Goal: Share content: Share content

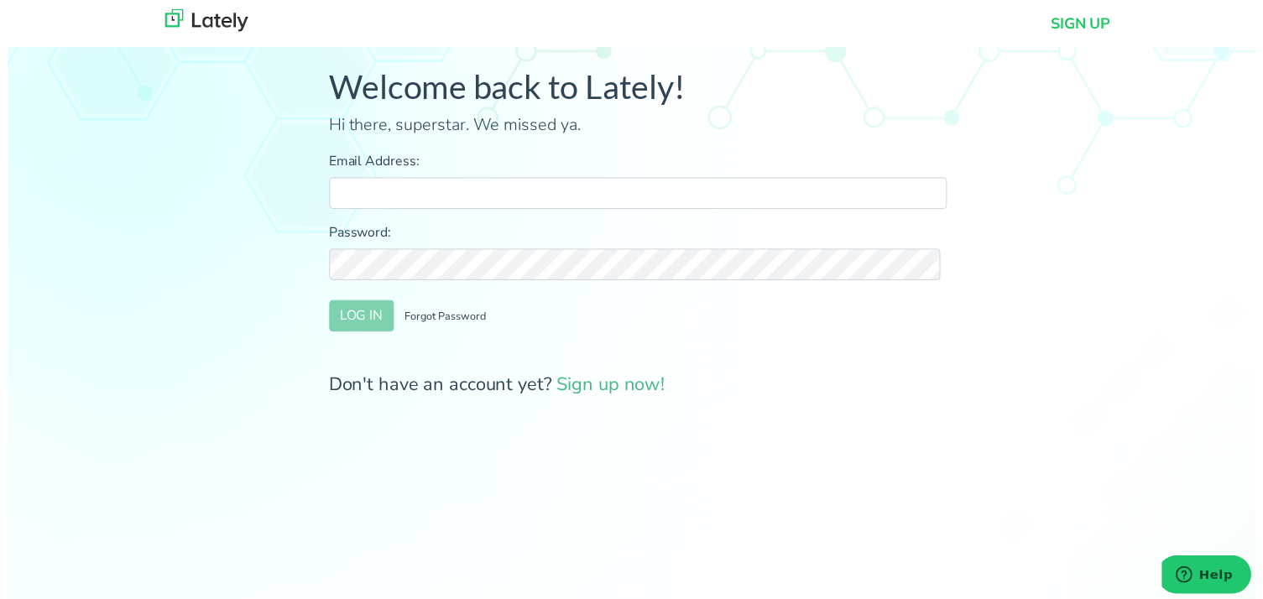
click at [567, 198] on input "Email Address:" at bounding box center [637, 196] width 625 height 32
type input "[PERSON_NAME][EMAIL_ADDRESS][DOMAIN_NAME]"
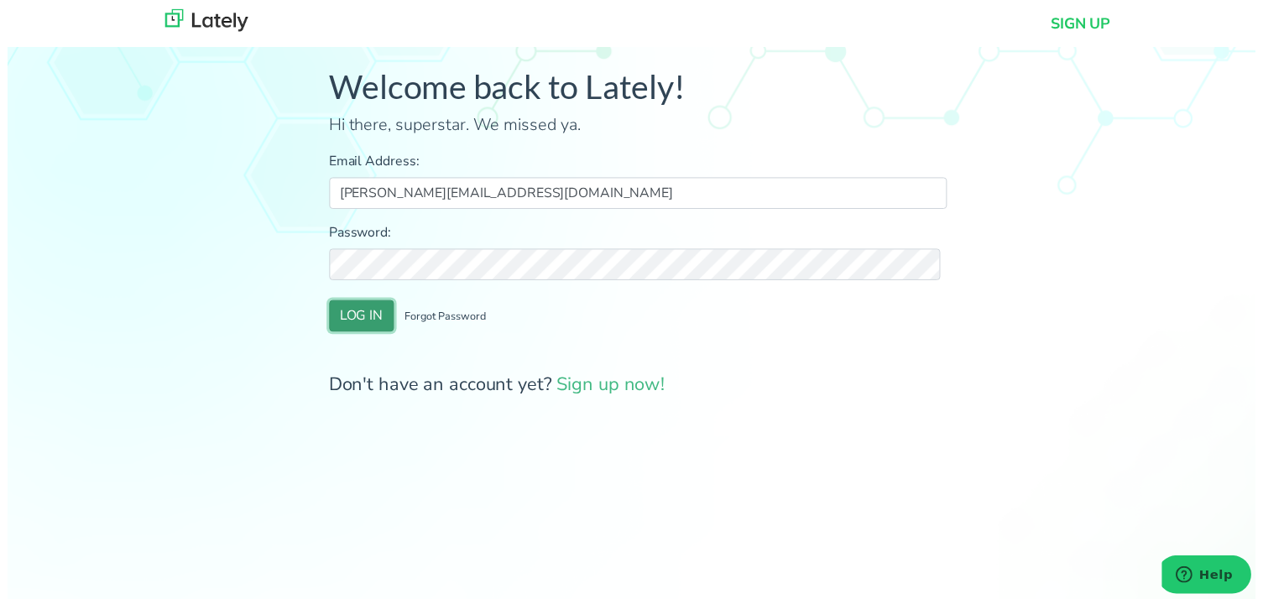
click at [360, 307] on button "LOG IN" at bounding box center [357, 320] width 65 height 32
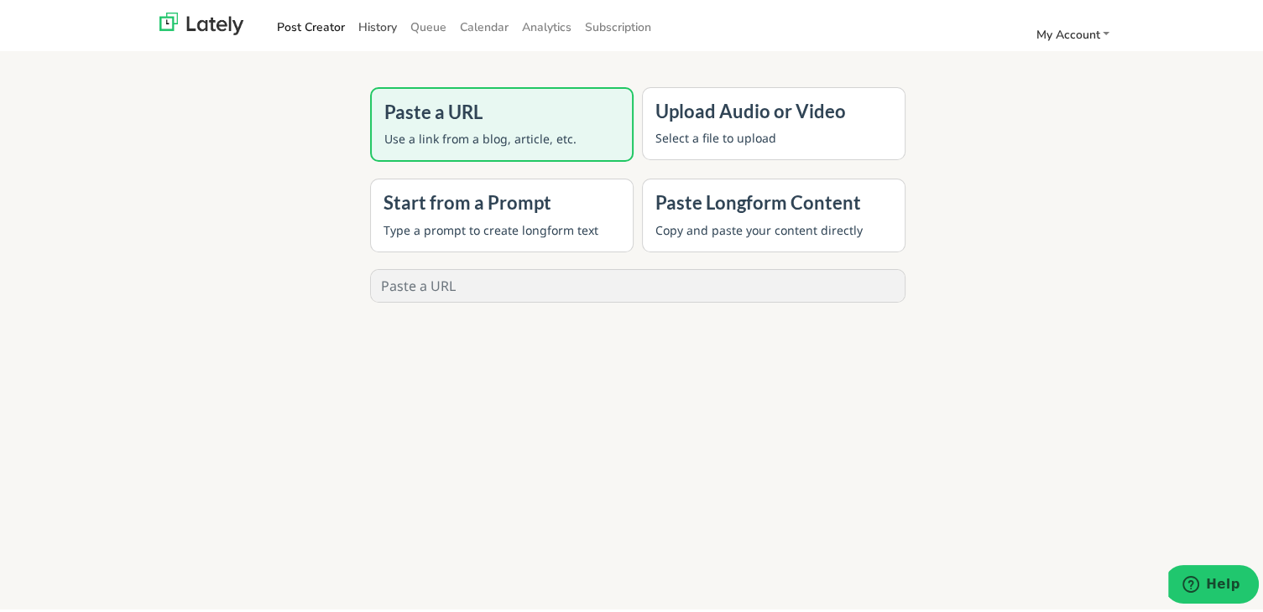
click at [369, 36] on link "History" at bounding box center [377, 24] width 52 height 28
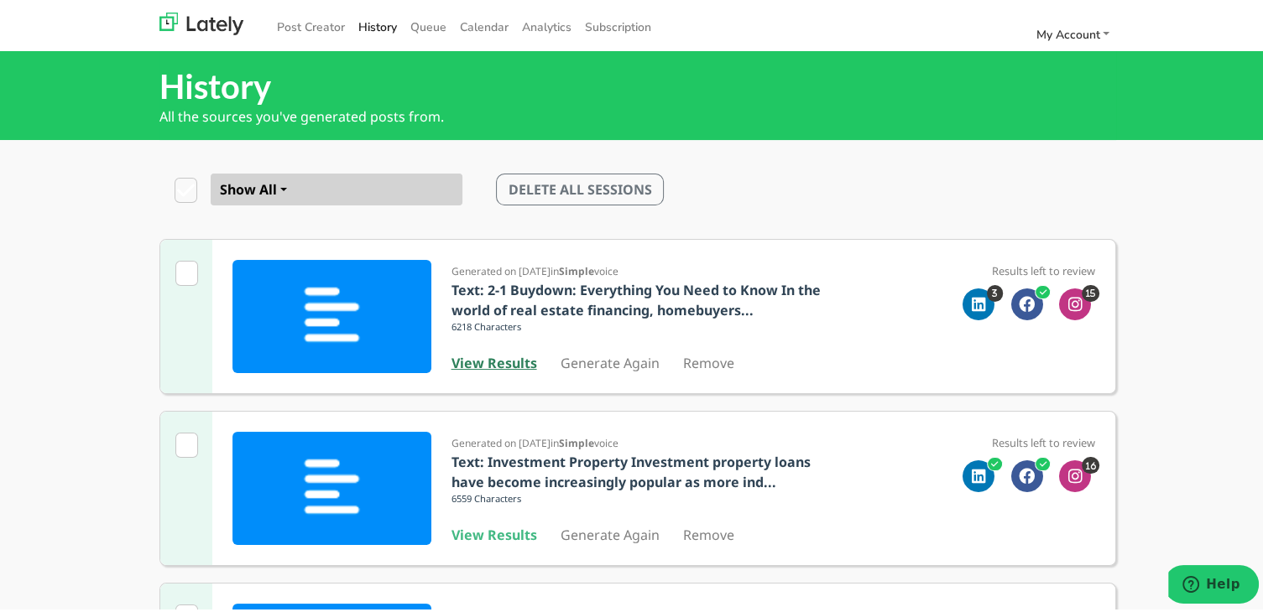
click at [483, 352] on b "View Results" at bounding box center [494, 360] width 86 height 18
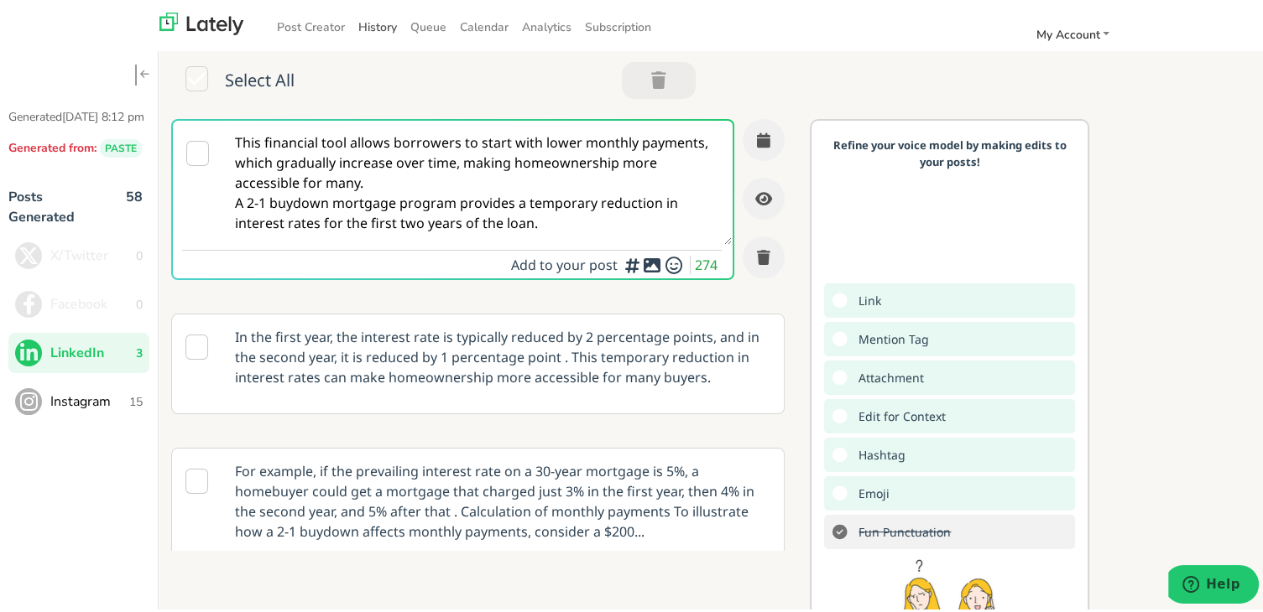
click at [370, 21] on link "History" at bounding box center [377, 24] width 52 height 28
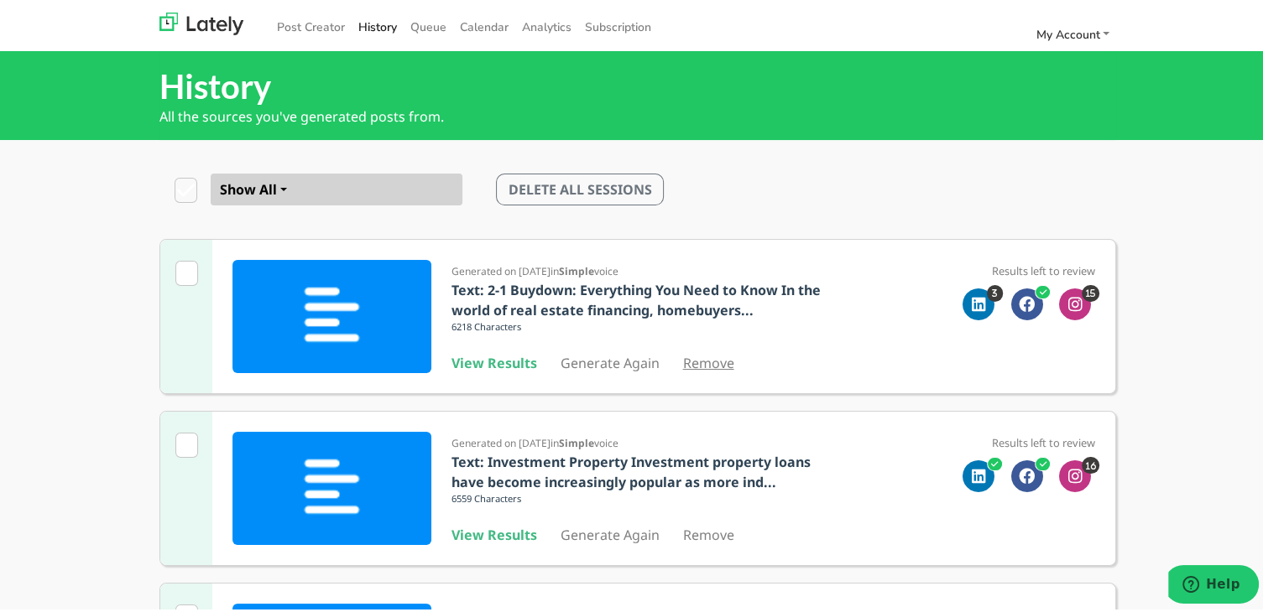
click at [705, 362] on link "Remove" at bounding box center [708, 360] width 51 height 18
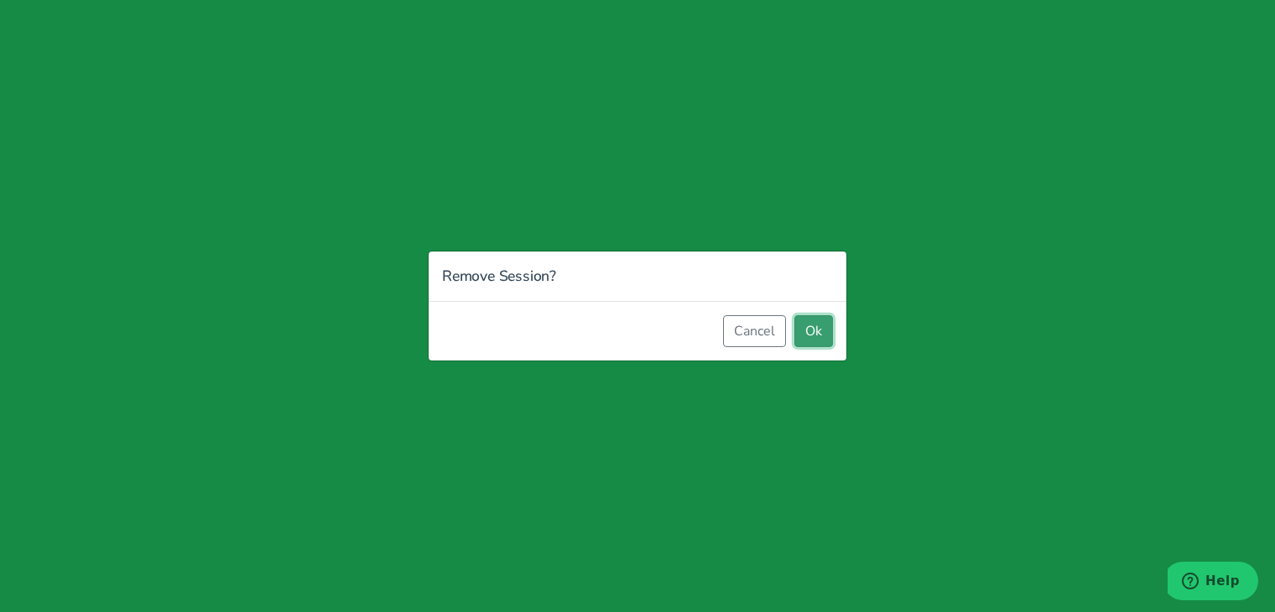
click at [821, 323] on button "Ok" at bounding box center [813, 331] width 39 height 32
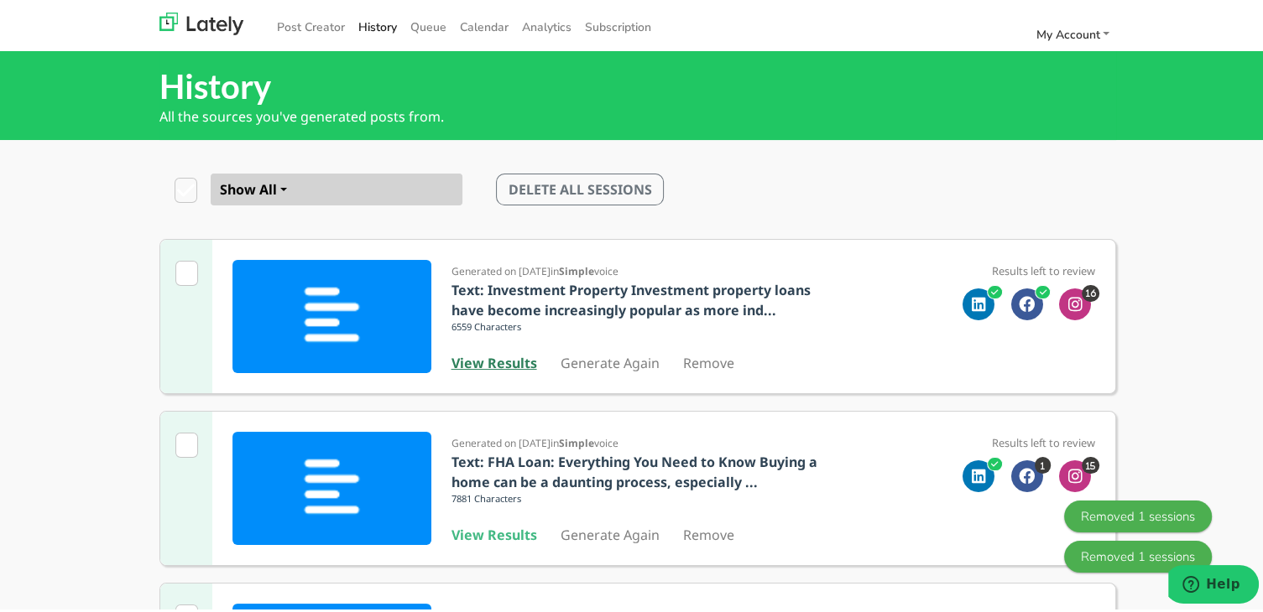
click at [499, 352] on b "View Results" at bounding box center [494, 360] width 86 height 18
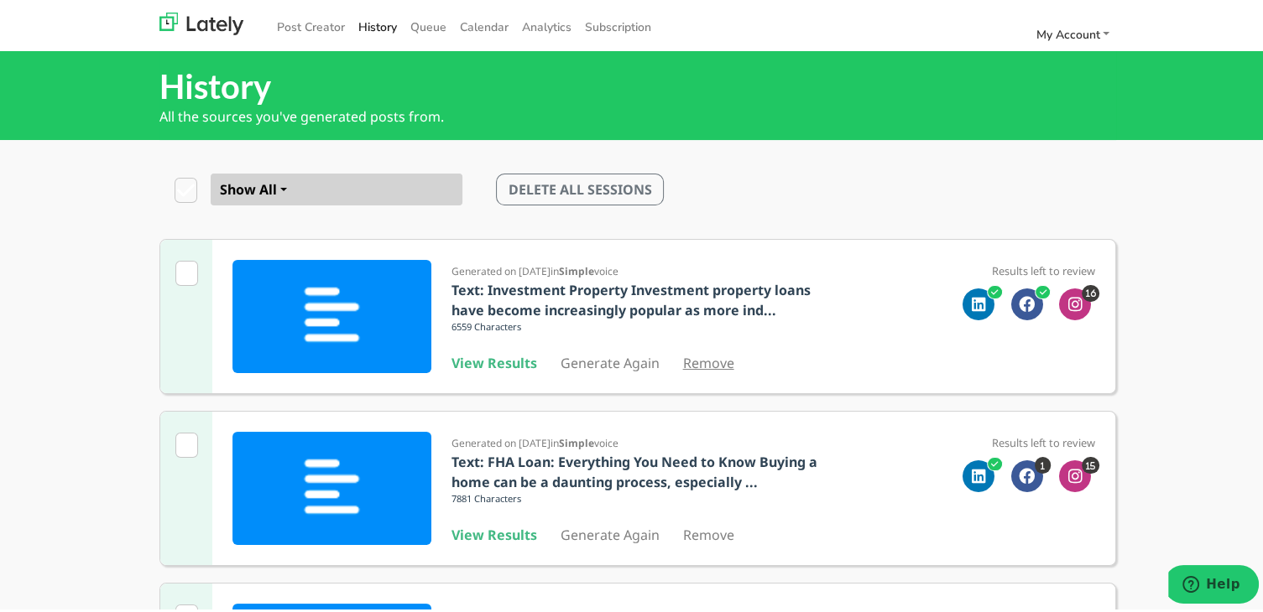
click at [701, 363] on link "Remove" at bounding box center [708, 360] width 51 height 18
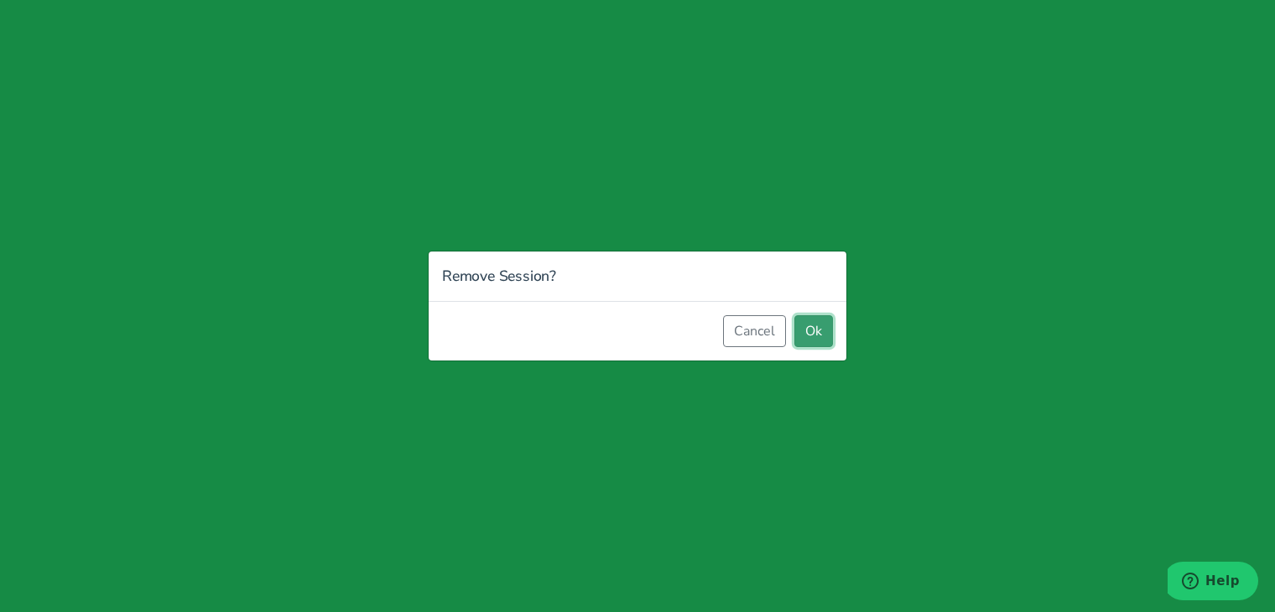
click at [809, 332] on button "Ok" at bounding box center [813, 331] width 39 height 32
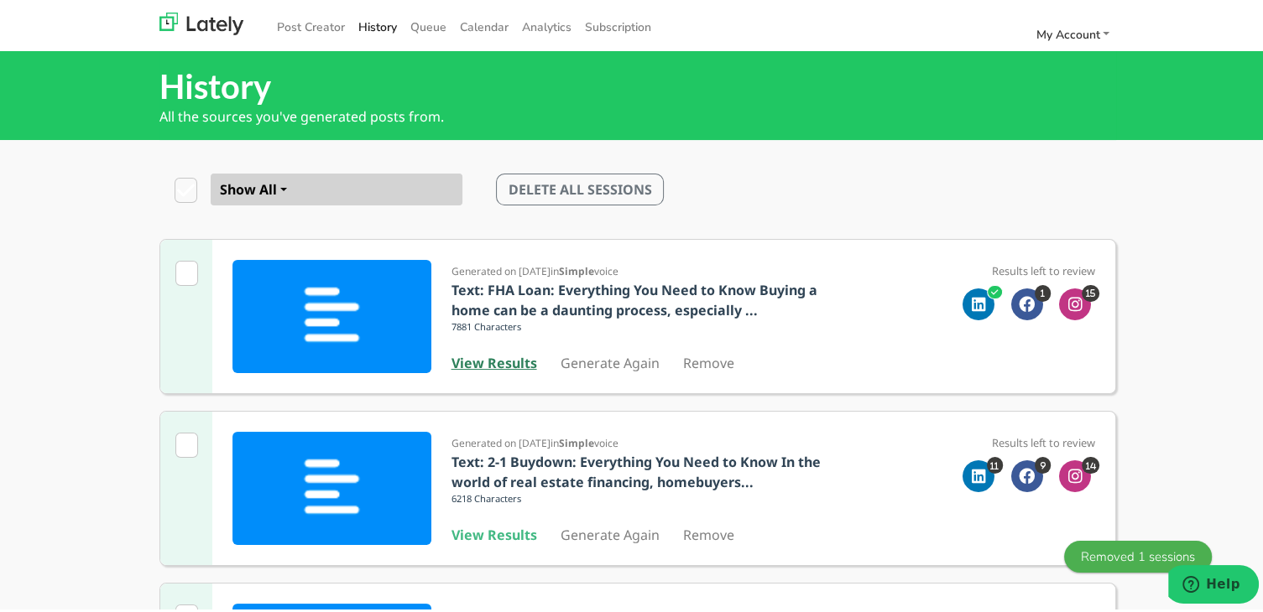
click at [482, 357] on b "View Results" at bounding box center [494, 360] width 86 height 18
click at [696, 364] on link "Remove" at bounding box center [708, 360] width 51 height 18
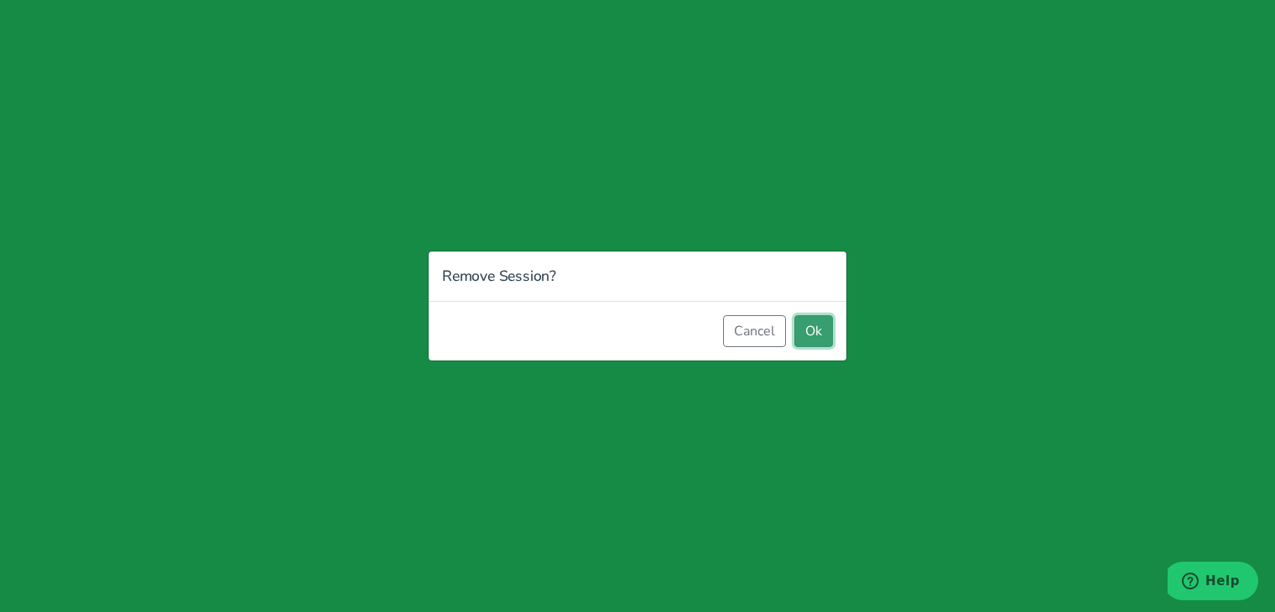
click at [811, 333] on button "Ok" at bounding box center [813, 331] width 39 height 32
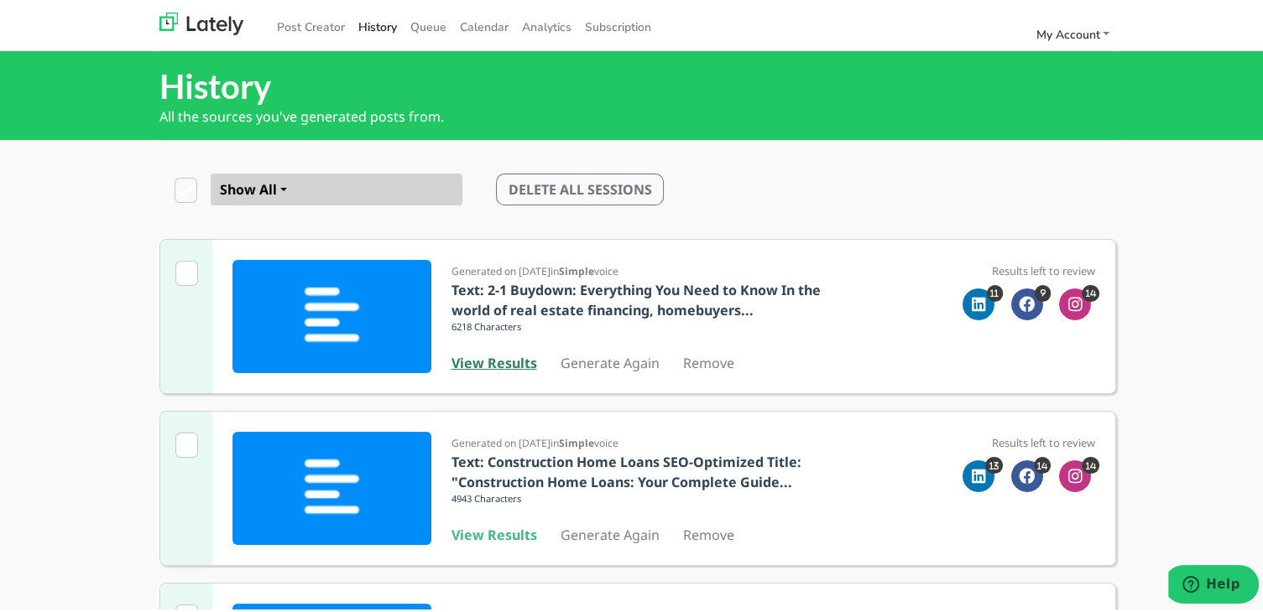
click at [513, 365] on b "View Results" at bounding box center [494, 360] width 86 height 18
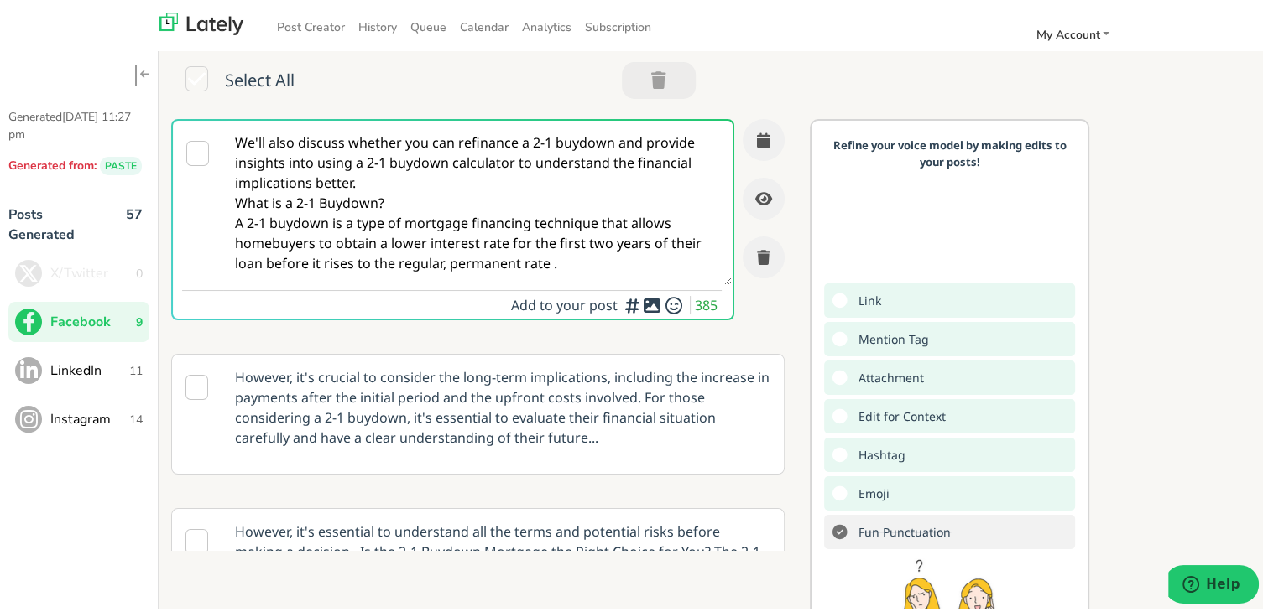
click at [409, 167] on textarea "We'll also discuss whether you can refinance a 2-1 buydown and provide insights…" at bounding box center [477, 199] width 509 height 164
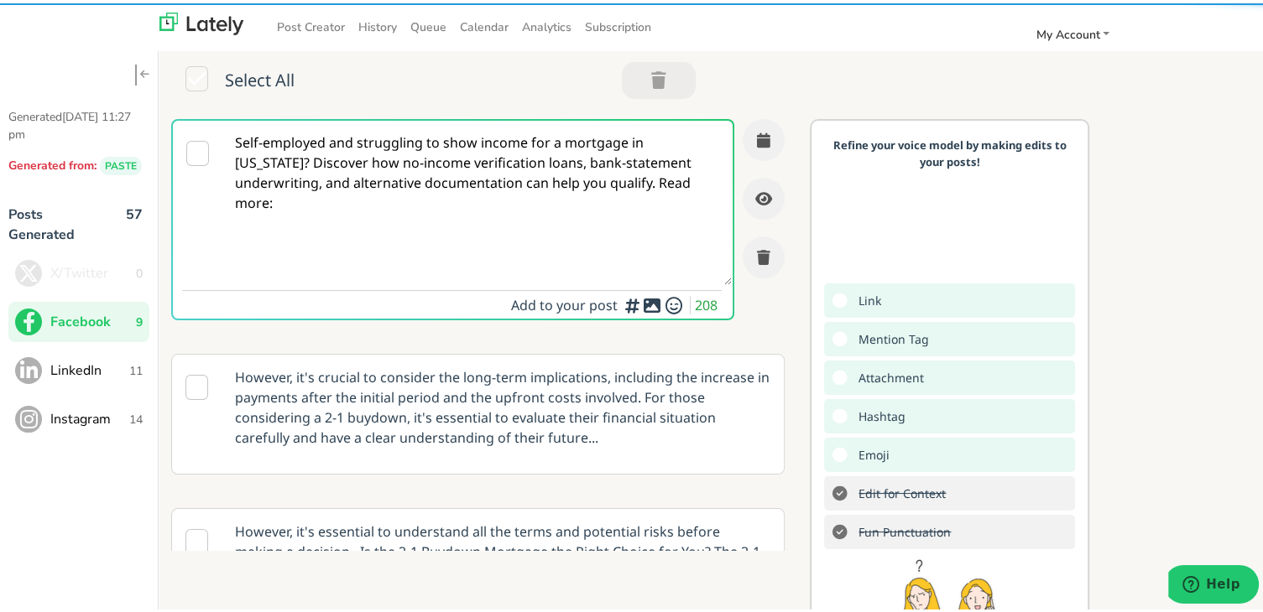
click at [303, 162] on textarea "Self-employed and struggling to show income for a mortgage in [US_STATE]? Disco…" at bounding box center [477, 199] width 509 height 164
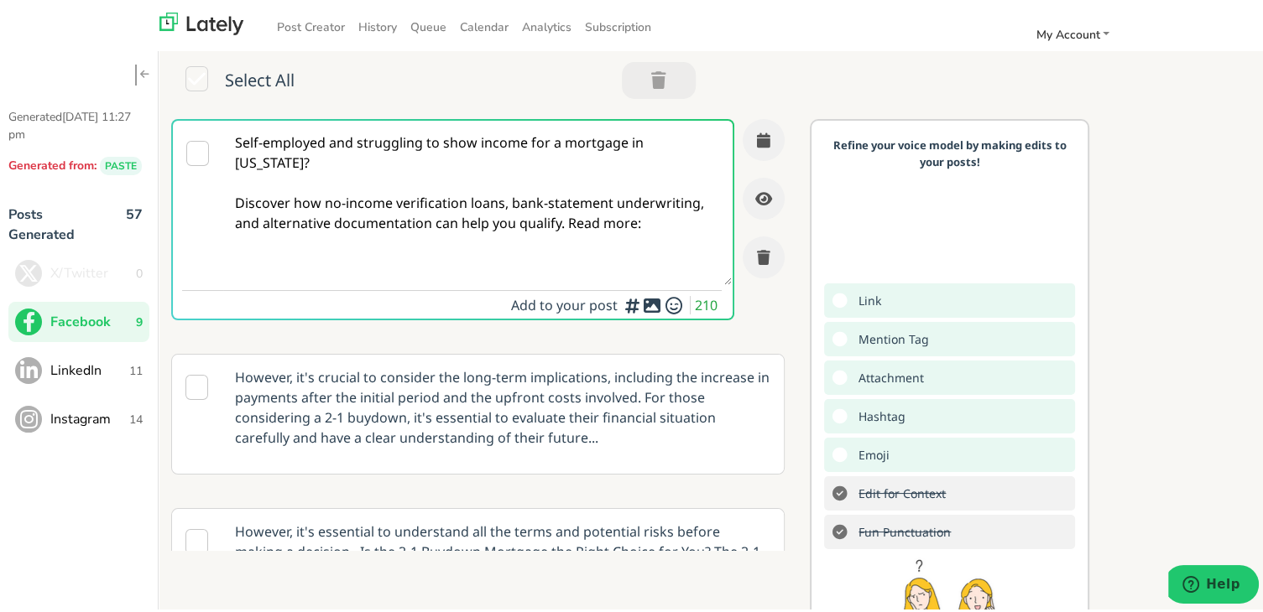
click at [566, 224] on textarea "Self-employed and struggling to show income for a mortgage in [US_STATE]? Disco…" at bounding box center [477, 199] width 509 height 164
click at [367, 256] on textarea "Self-employed and struggling to show income for a mortgage in [US_STATE]? Disco…" at bounding box center [477, 199] width 509 height 164
paste textarea "[URL][DOMAIN_NAME][US_STATE]"
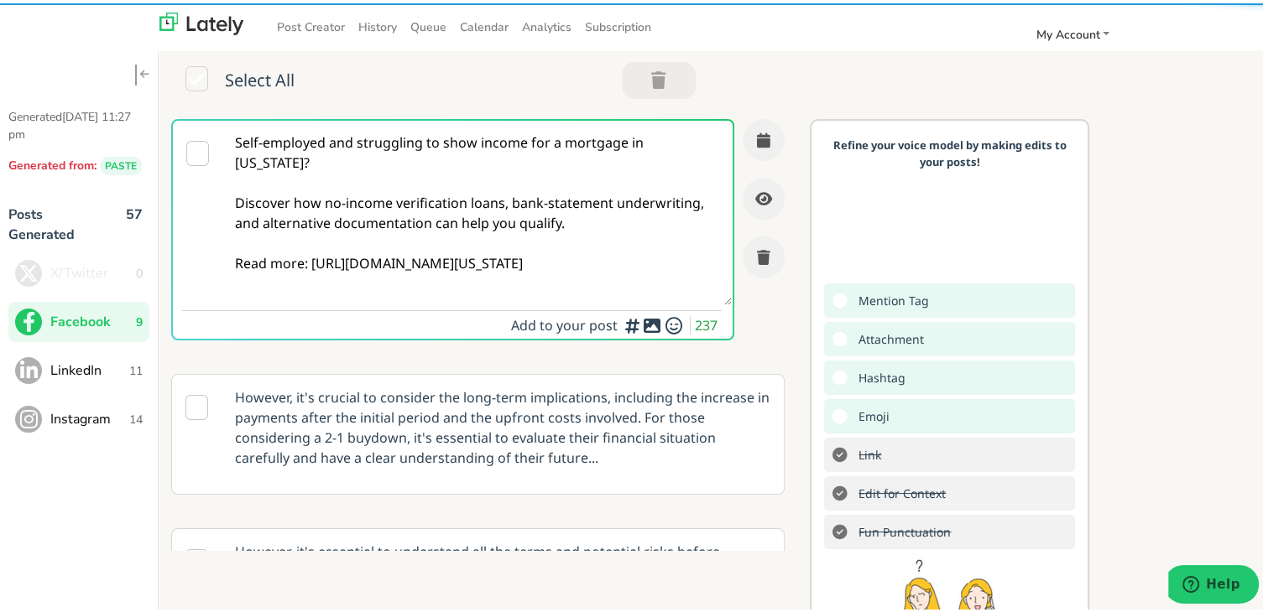
type textarea "Self-employed and struggling to show income for a mortgage in [US_STATE]? Disco…"
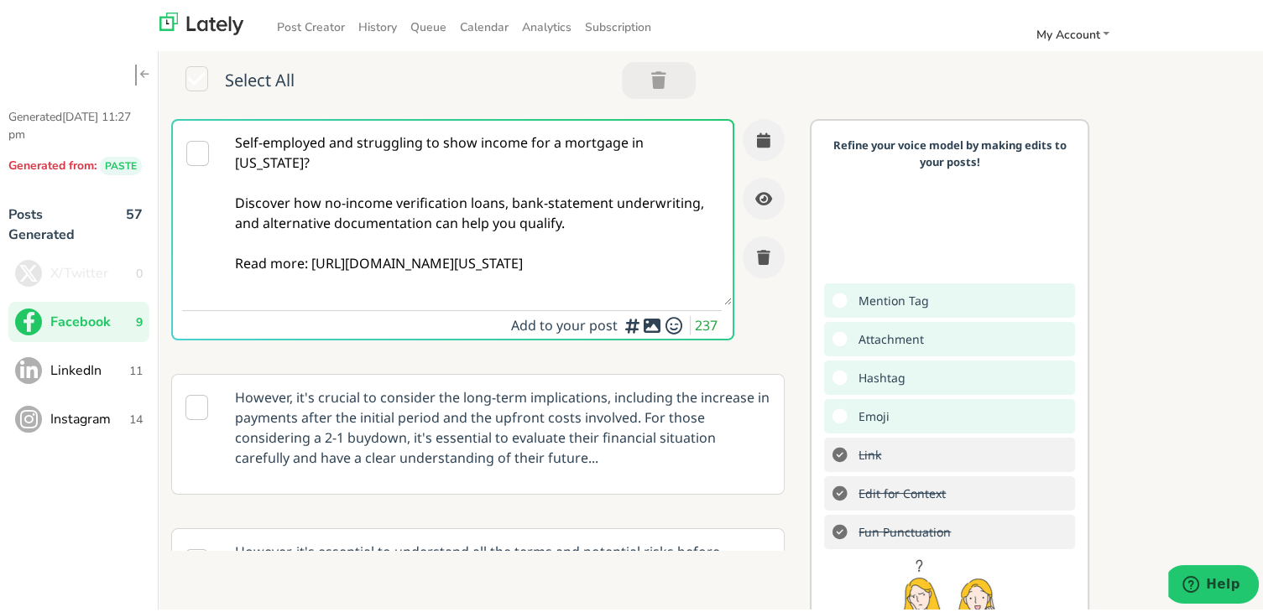
click at [521, 185] on textarea "Self-employed and struggling to show income for a mortgage in [US_STATE]? Disco…" at bounding box center [477, 209] width 509 height 185
click at [757, 139] on icon "button" at bounding box center [763, 136] width 13 height 15
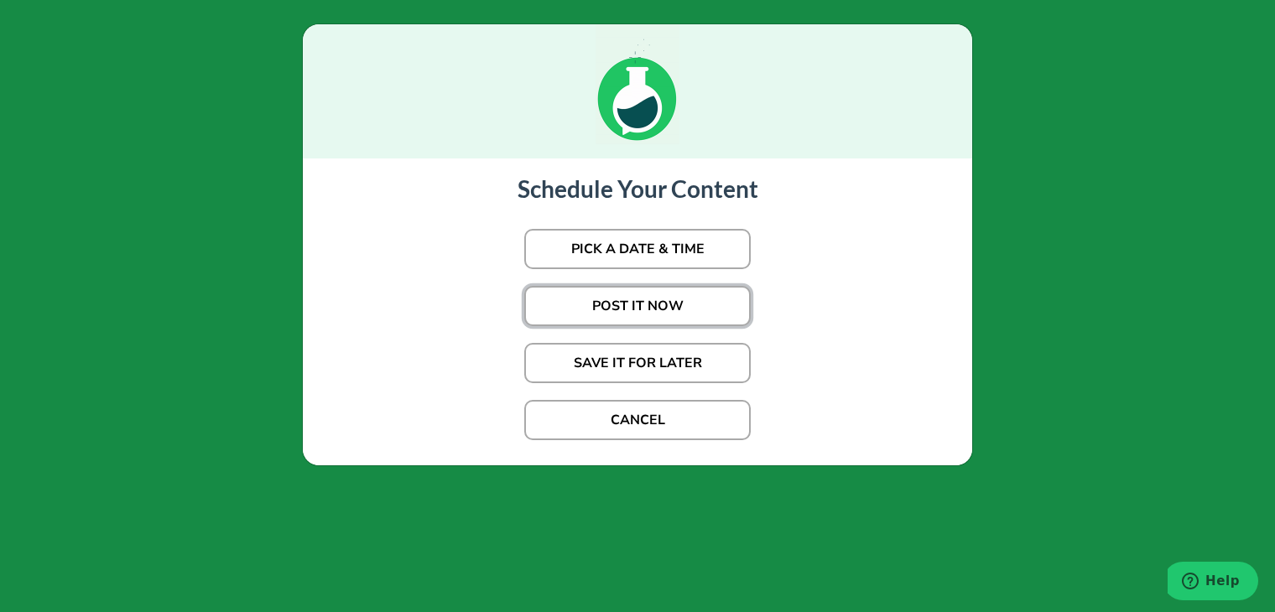
click at [674, 309] on button "POST IT NOW" at bounding box center [637, 306] width 227 height 40
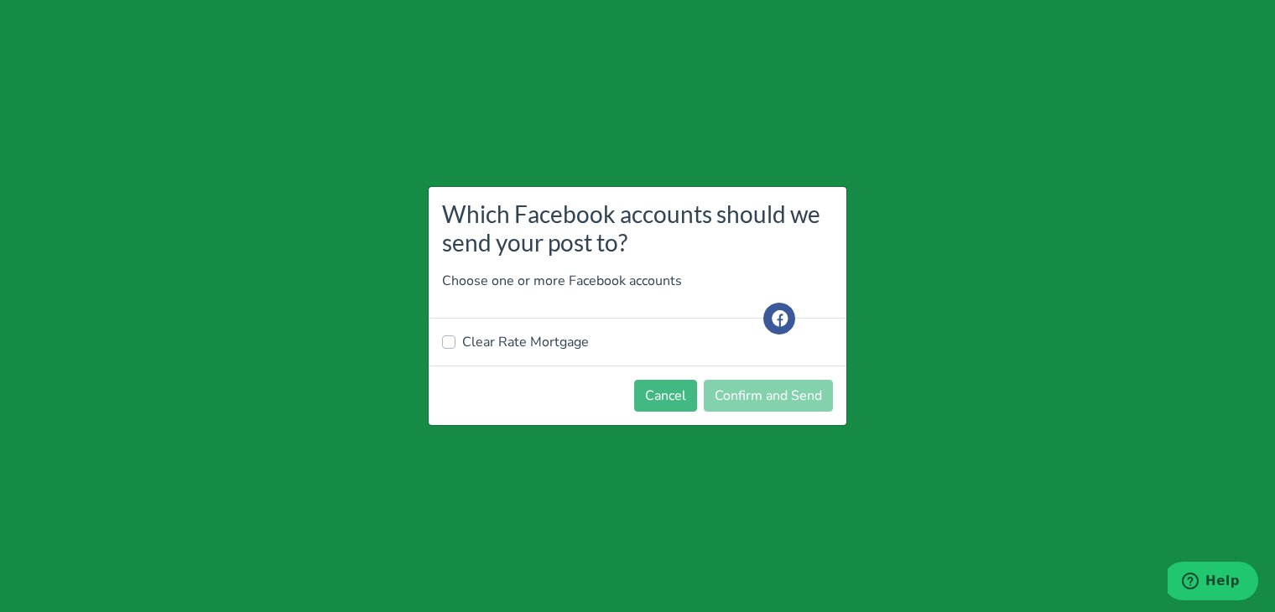
click at [561, 353] on div "Clear Rate Mortgage" at bounding box center [638, 342] width 418 height 47
click at [558, 346] on label "Clear Rate Mortgage" at bounding box center [525, 342] width 127 height 20
click at [456, 346] on input "Clear Rate Mortgage" at bounding box center [448, 340] width 13 height 17
checkbox input "true"
click at [758, 400] on button "Confirm and Send" at bounding box center [768, 396] width 129 height 32
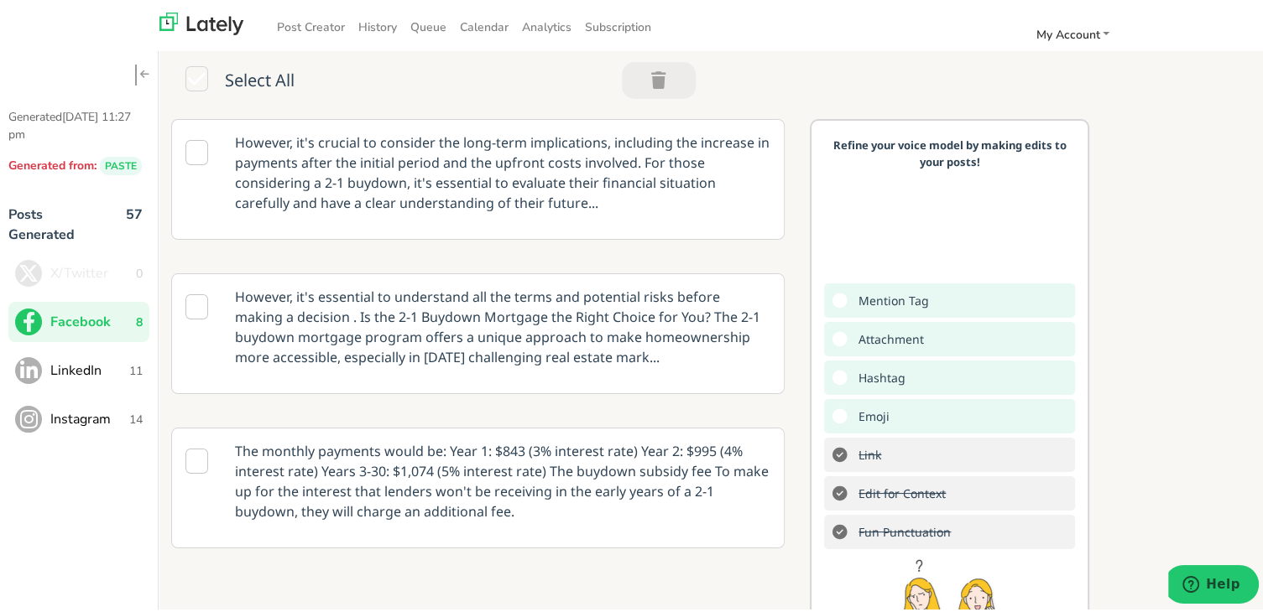
click at [88, 377] on span "LinkedIn" at bounding box center [89, 367] width 79 height 20
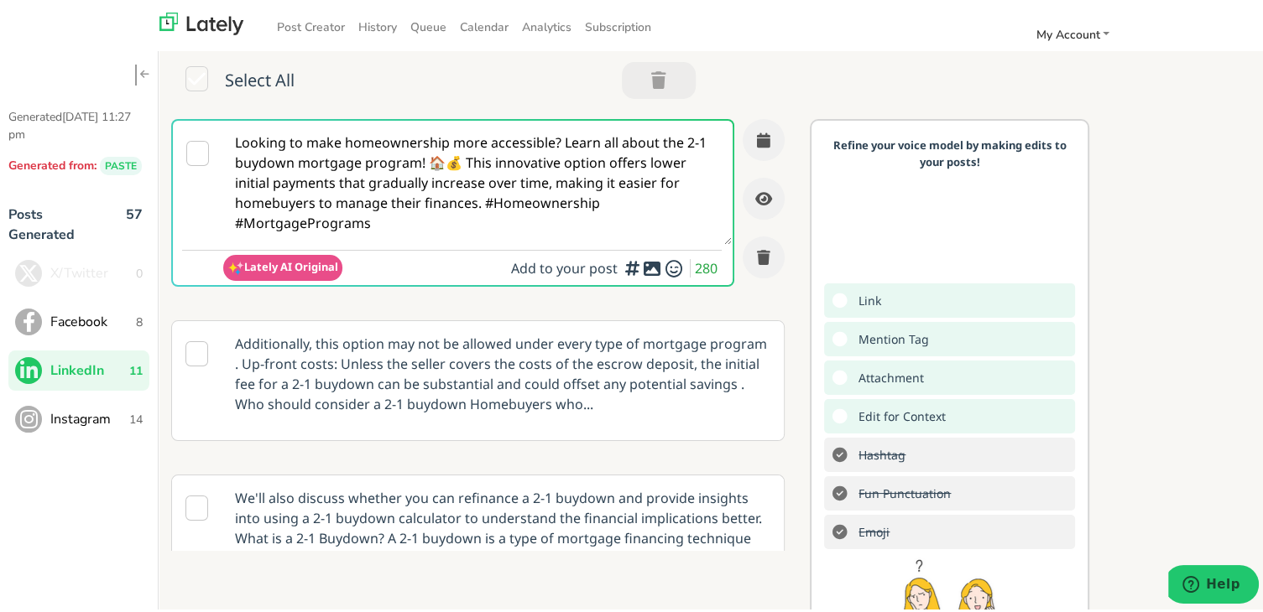
click at [310, 202] on textarea "Looking to make homeownership more accessible? Learn all about the 2-1 buydown …" at bounding box center [477, 179] width 509 height 124
paste textarea "Being self-employed shouldn’t stop you from getting a mortgage. This guide expl…"
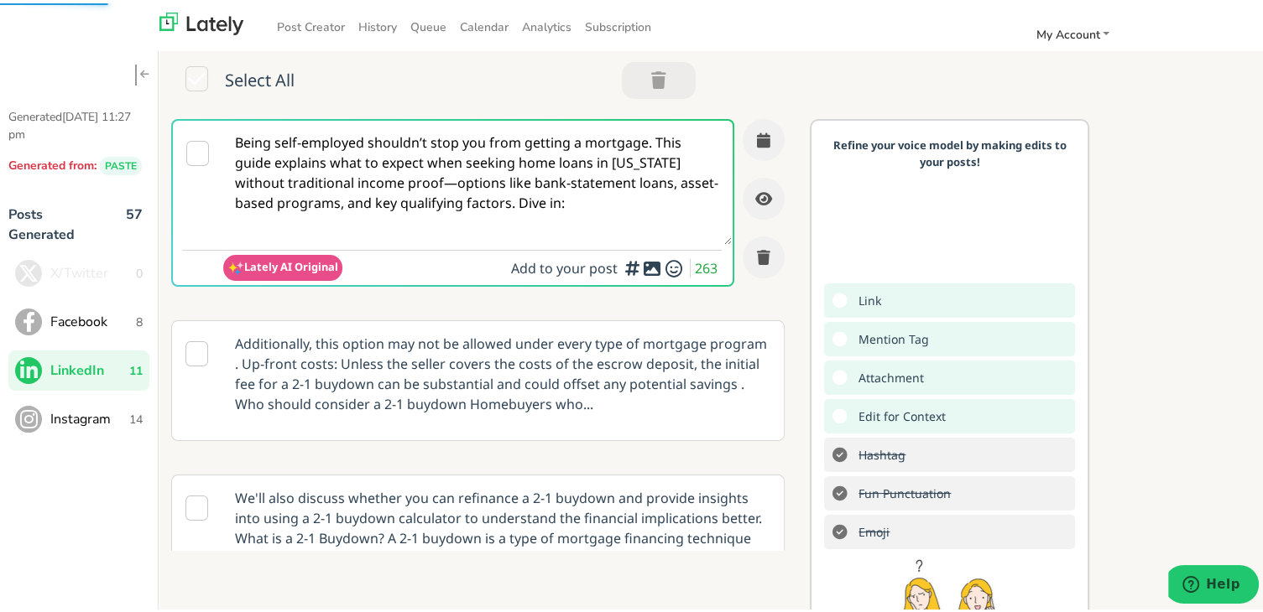
click at [450, 183] on textarea "Being self-employed shouldn’t stop you from getting a mortgage. This guide expl…" at bounding box center [477, 179] width 509 height 124
click at [648, 138] on textarea "Being self-employed shouldn’t stop you from getting a mortgage. This guide expl…" at bounding box center [477, 179] width 509 height 124
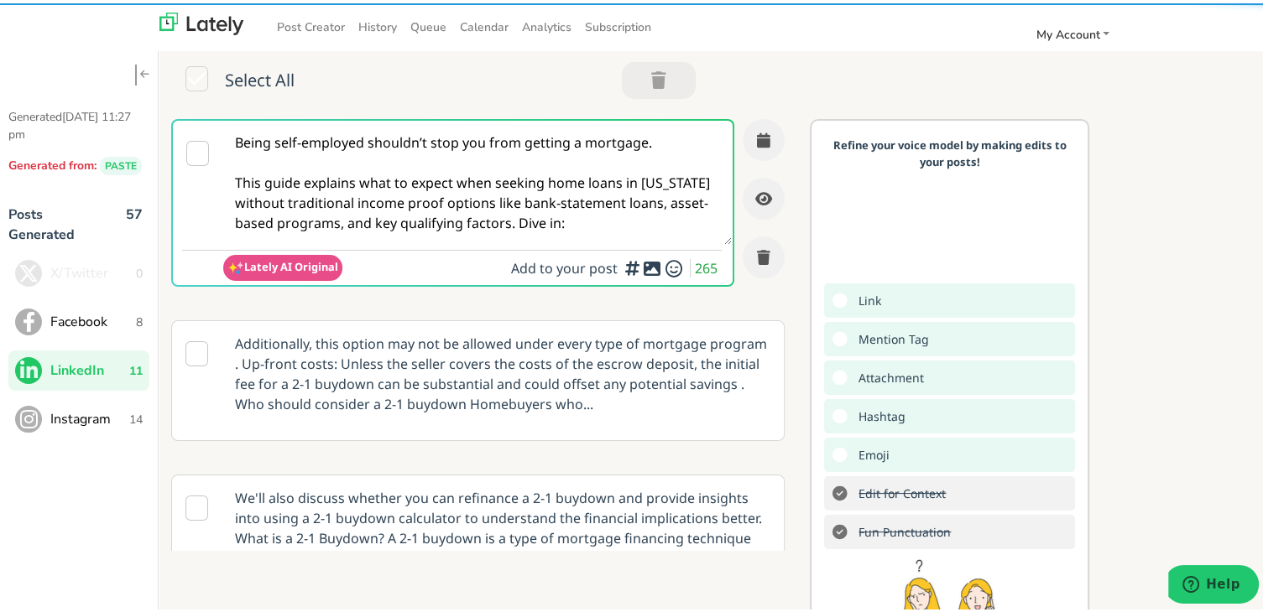
click at [510, 220] on textarea "Being self-employed shouldn’t stop you from getting a mortgage. This guide expl…" at bounding box center [477, 179] width 509 height 124
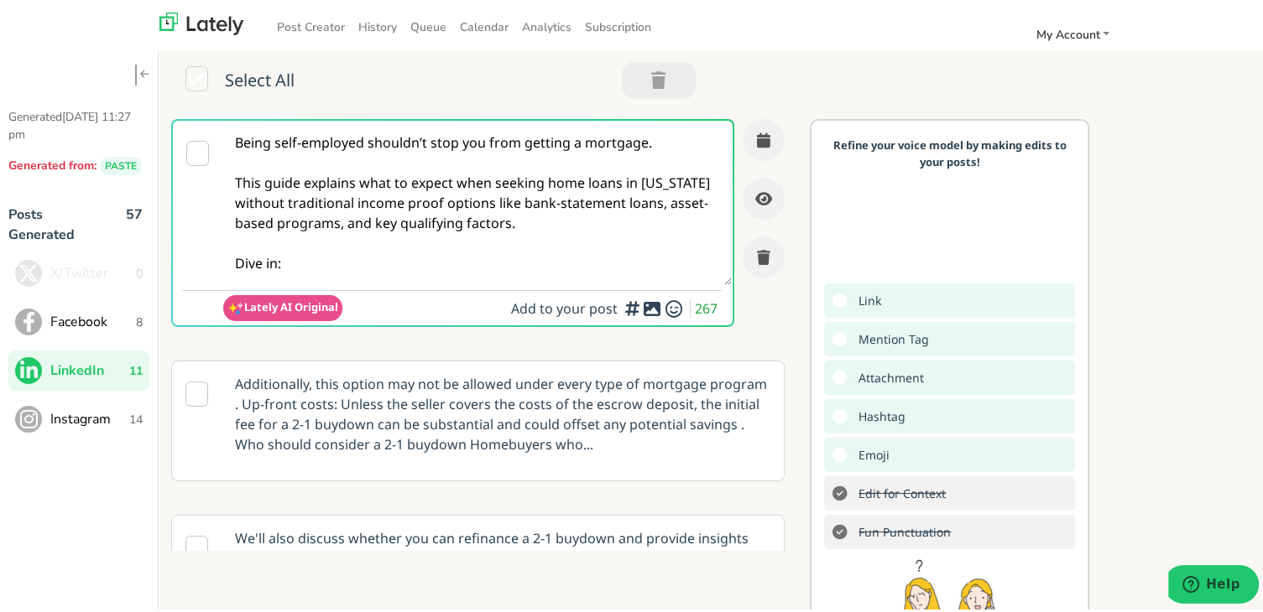
click at [490, 266] on textarea "Being self-employed shouldn’t stop you from getting a mortgage. This guide expl…" at bounding box center [477, 199] width 509 height 164
paste textarea "[URL][DOMAIN_NAME][US_STATE]"
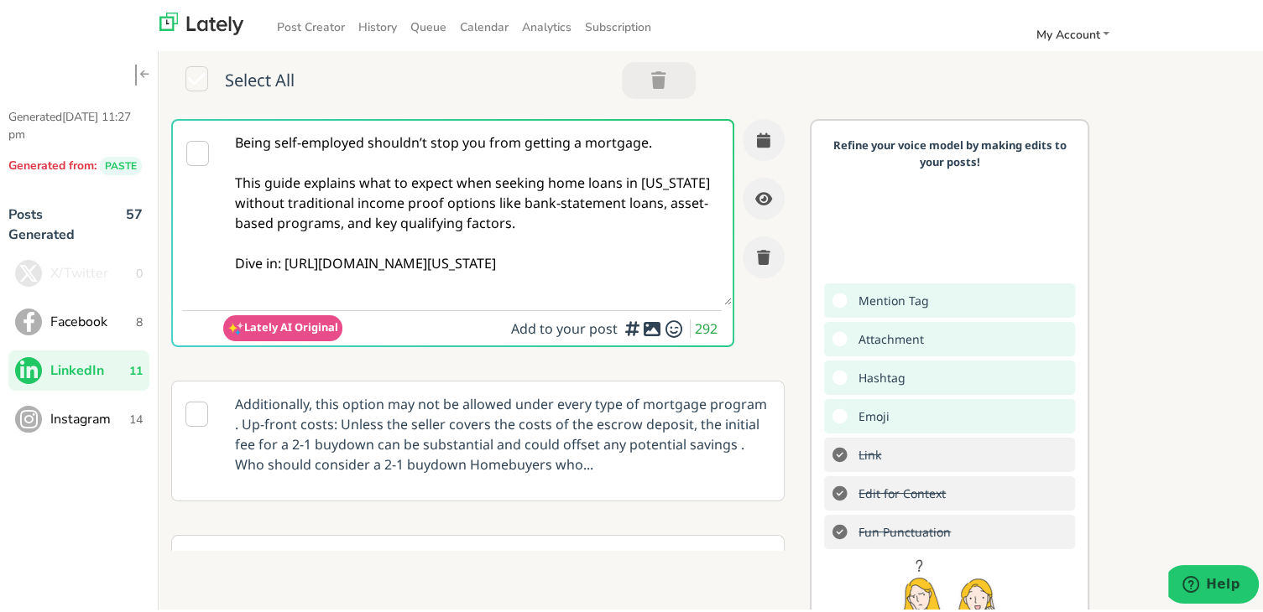
type textarea "Being self-employed shouldn’t stop you from getting a mortgage. This guide expl…"
click at [474, 187] on textarea "Being self-employed shouldn’t stop you from getting a mortgage. This guide expl…" at bounding box center [477, 209] width 509 height 185
click at [757, 138] on icon "button" at bounding box center [763, 136] width 13 height 15
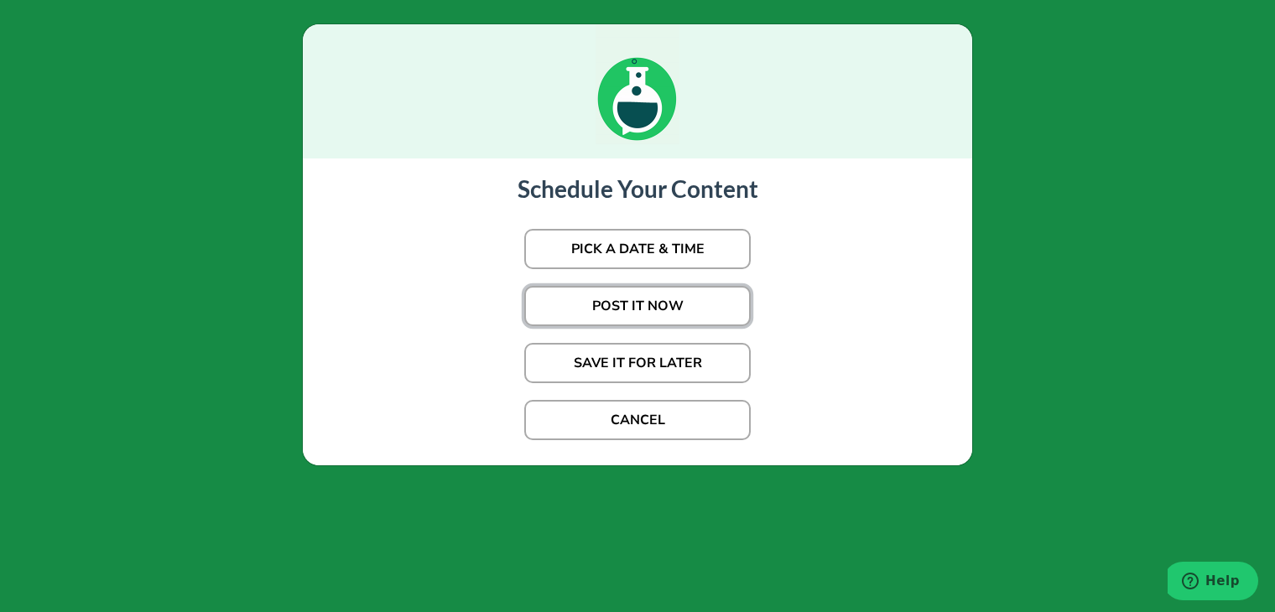
click at [611, 314] on button "POST IT NOW" at bounding box center [637, 306] width 227 height 40
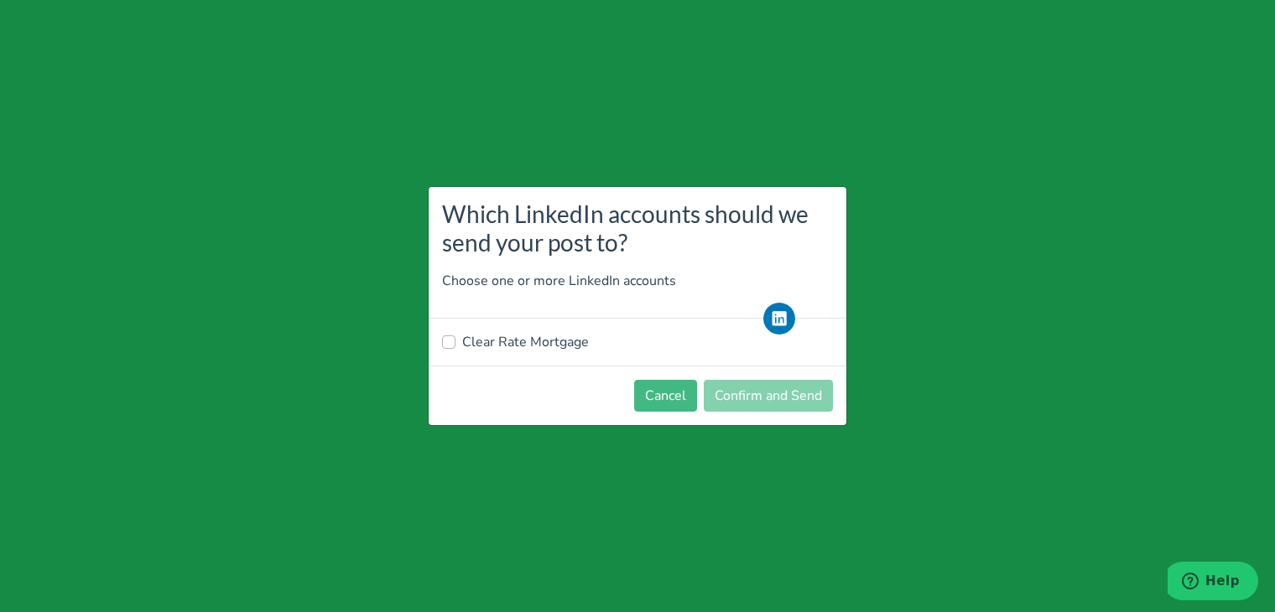
click at [518, 343] on label "Clear Rate Mortgage" at bounding box center [525, 342] width 127 height 20
click at [456, 343] on input "Clear Rate Mortgage" at bounding box center [448, 340] width 13 height 17
checkbox input "true"
click at [768, 394] on button "Confirm and Send" at bounding box center [768, 396] width 129 height 32
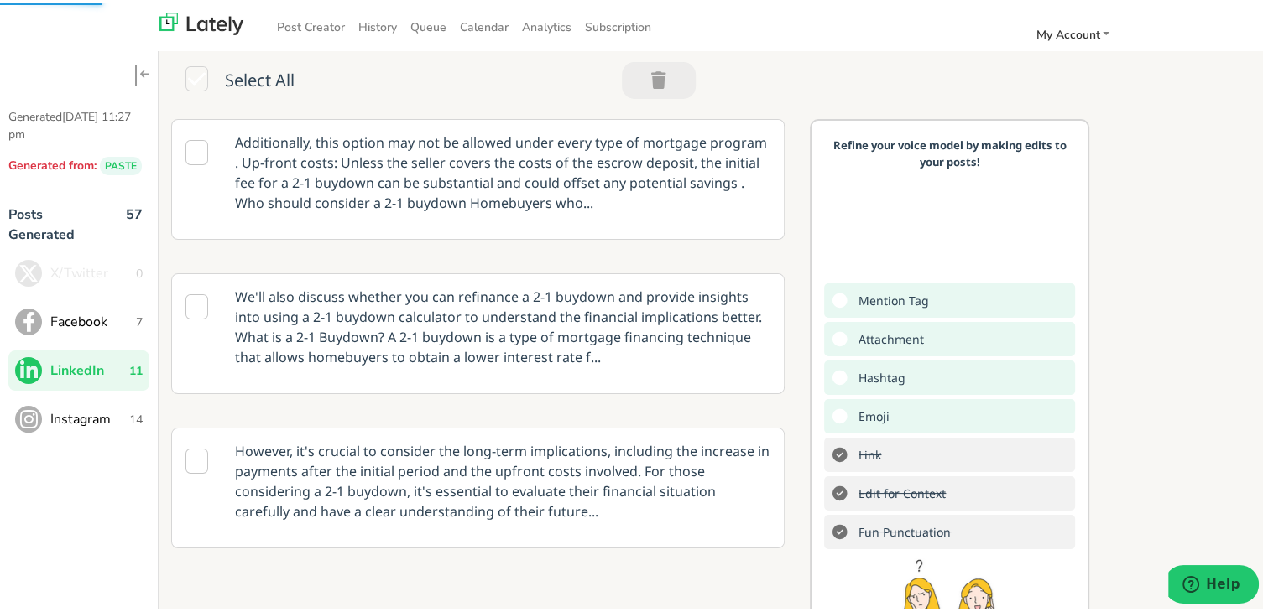
click at [104, 316] on span "Facebook" at bounding box center [93, 319] width 86 height 20
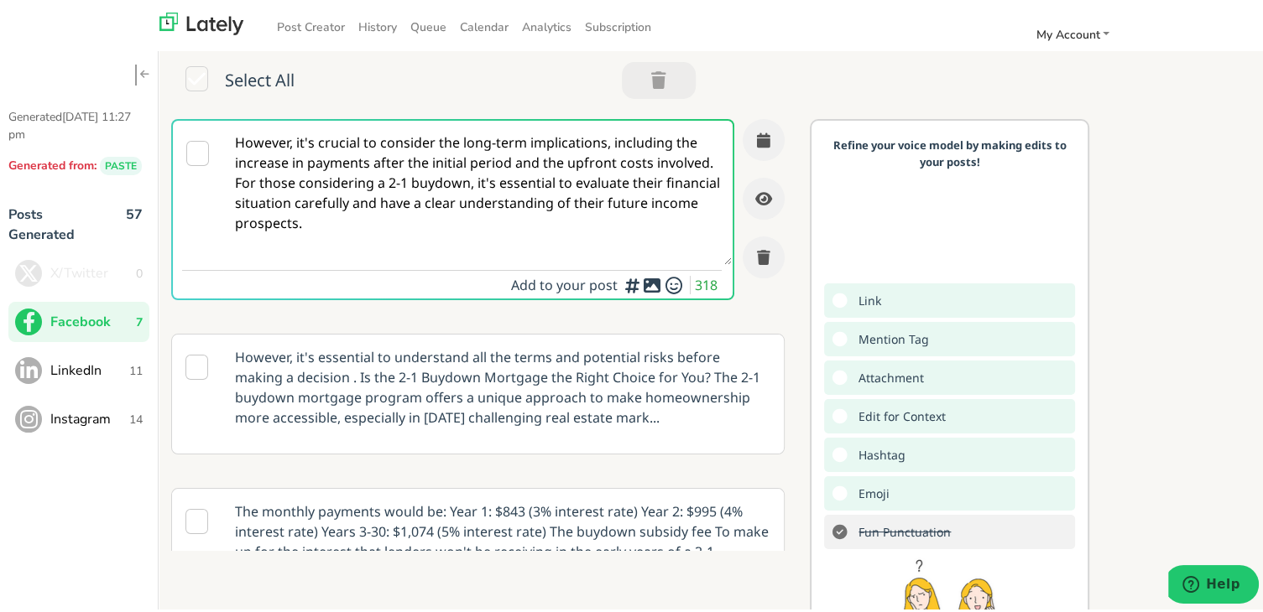
click at [339, 195] on textarea "However, it's crucial to consider the long-term implications, including the inc…" at bounding box center [477, 189] width 509 height 144
paste textarea "Ready to buy your first home in [US_STATE]? Our guide for first-time buyers out…"
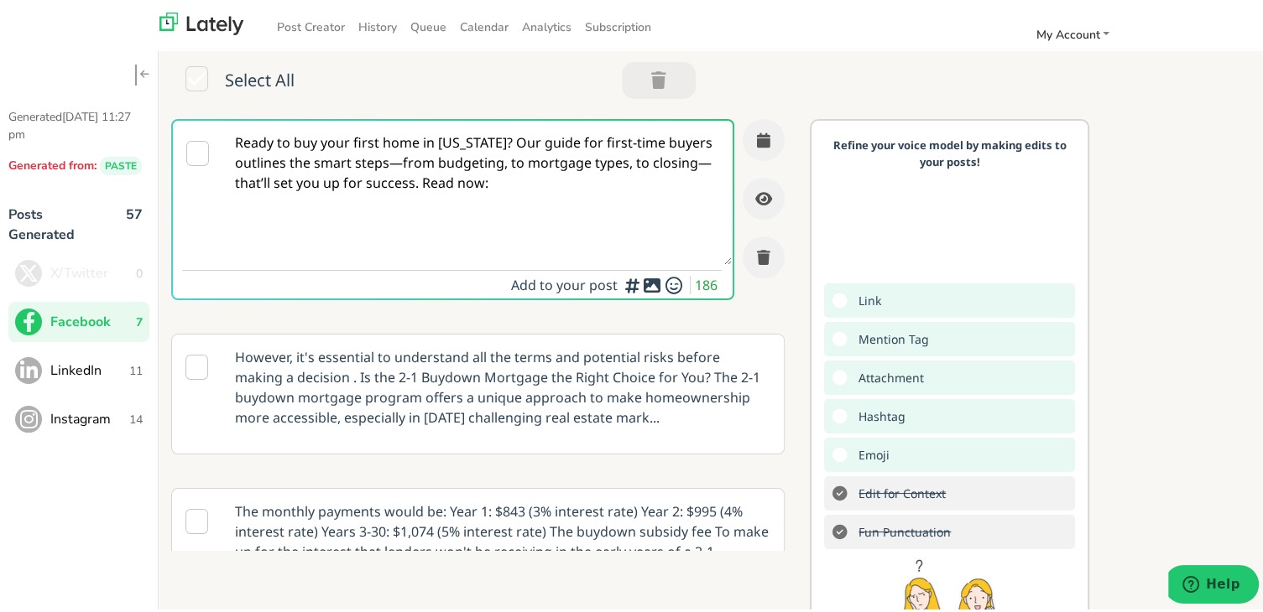
click at [400, 159] on textarea "Ready to buy your first home in [US_STATE]? Our guide for first-time buyers out…" at bounding box center [477, 189] width 509 height 144
click at [500, 143] on textarea "Ready to buy your first home in [US_STATE]? Our guide for first-time buyers out…" at bounding box center [477, 189] width 509 height 144
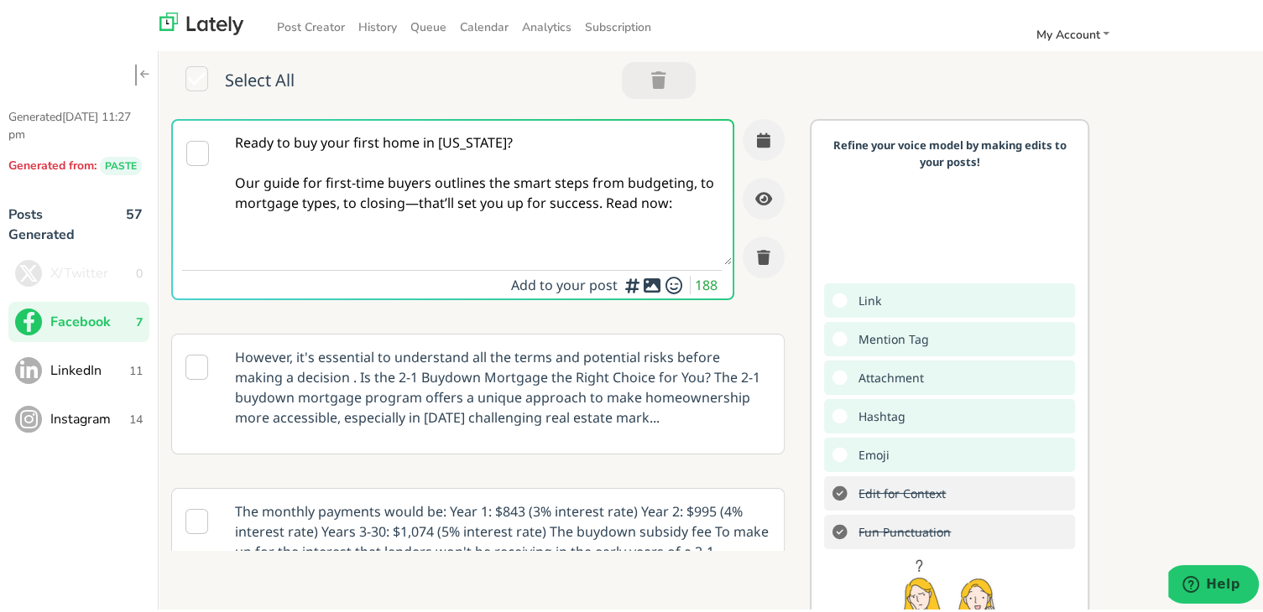
click at [431, 202] on textarea "Ready to buy your first home in [US_STATE]? Our guide for first-time buyers out…" at bounding box center [477, 189] width 509 height 144
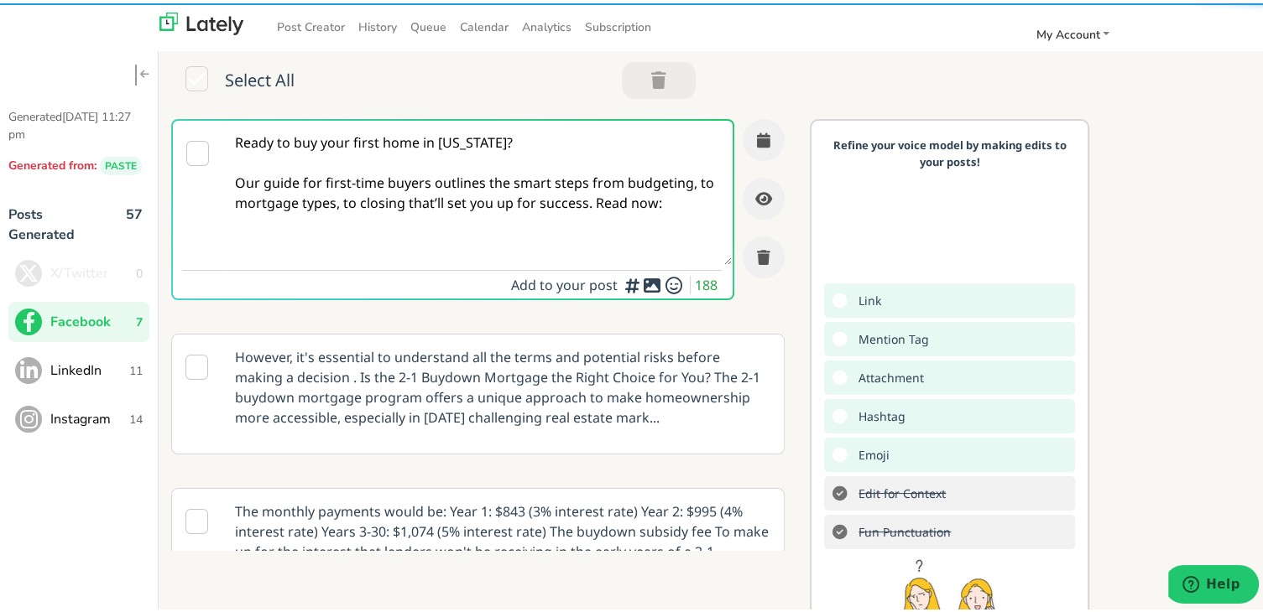
click at [606, 201] on textarea "Ready to buy your first home in [US_STATE]? Our guide for first-time buyers out…" at bounding box center [477, 189] width 509 height 144
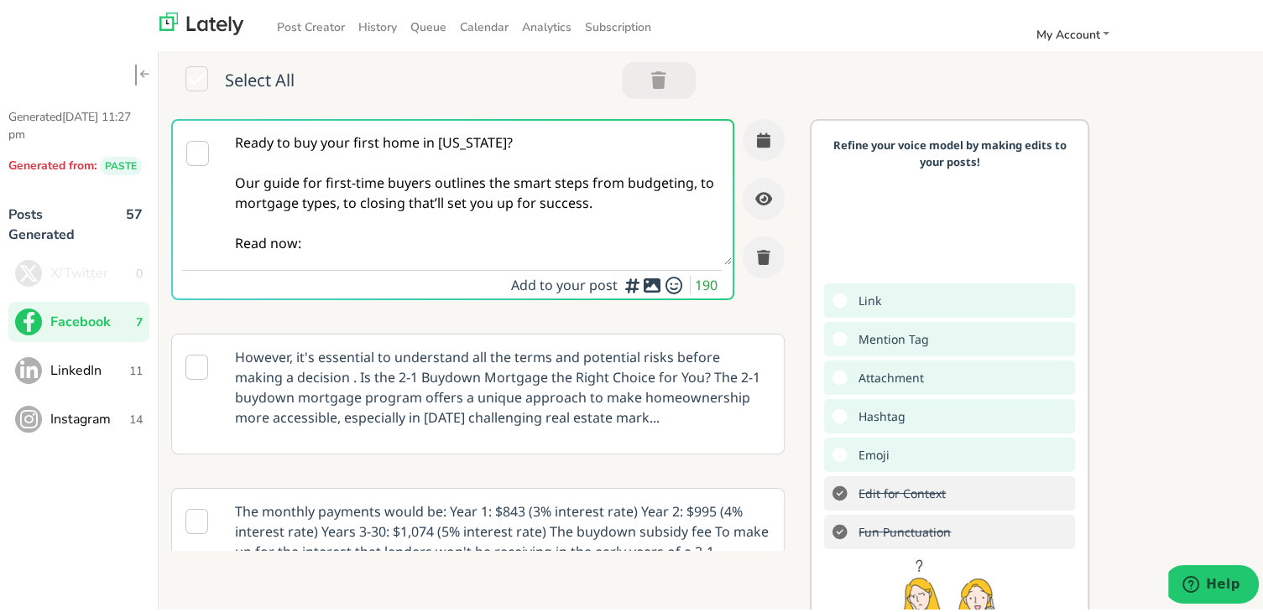
click at [452, 250] on textarea "Ready to buy your first home in [US_STATE]? Our guide for first-time buyers out…" at bounding box center [477, 189] width 509 height 144
paste textarea "[URL][DOMAIN_NAME][US_STATE]"
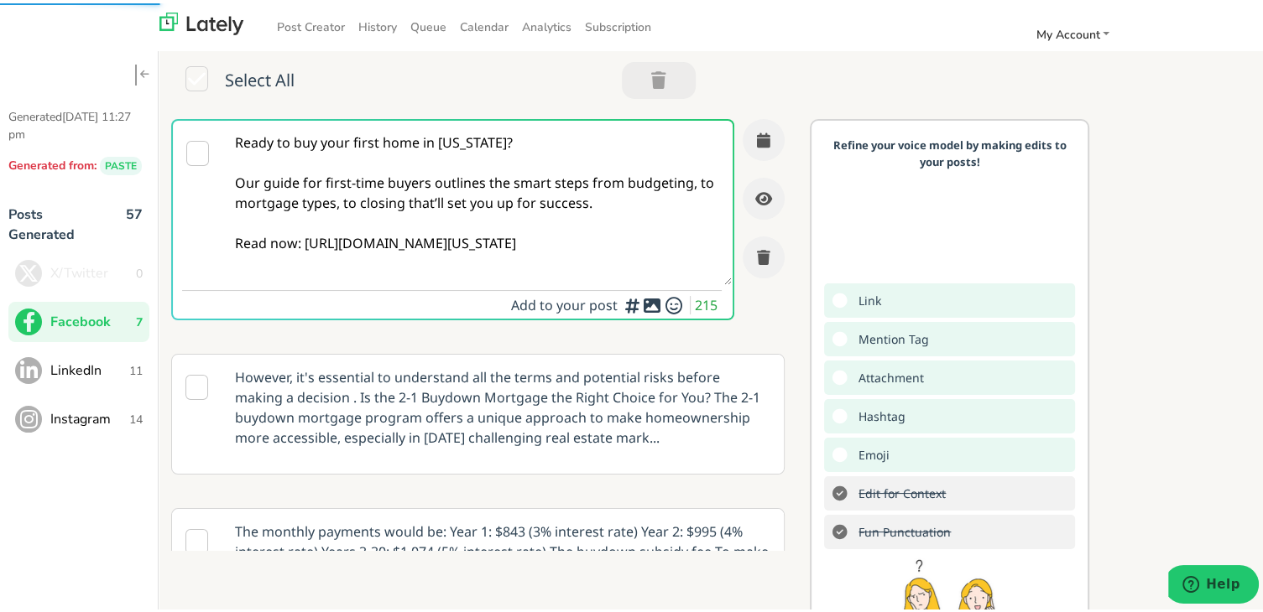
type textarea "Ready to buy your first home in [US_STATE]? Our guide for first-time buyers out…"
click at [753, 143] on button "button" at bounding box center [763, 137] width 42 height 42
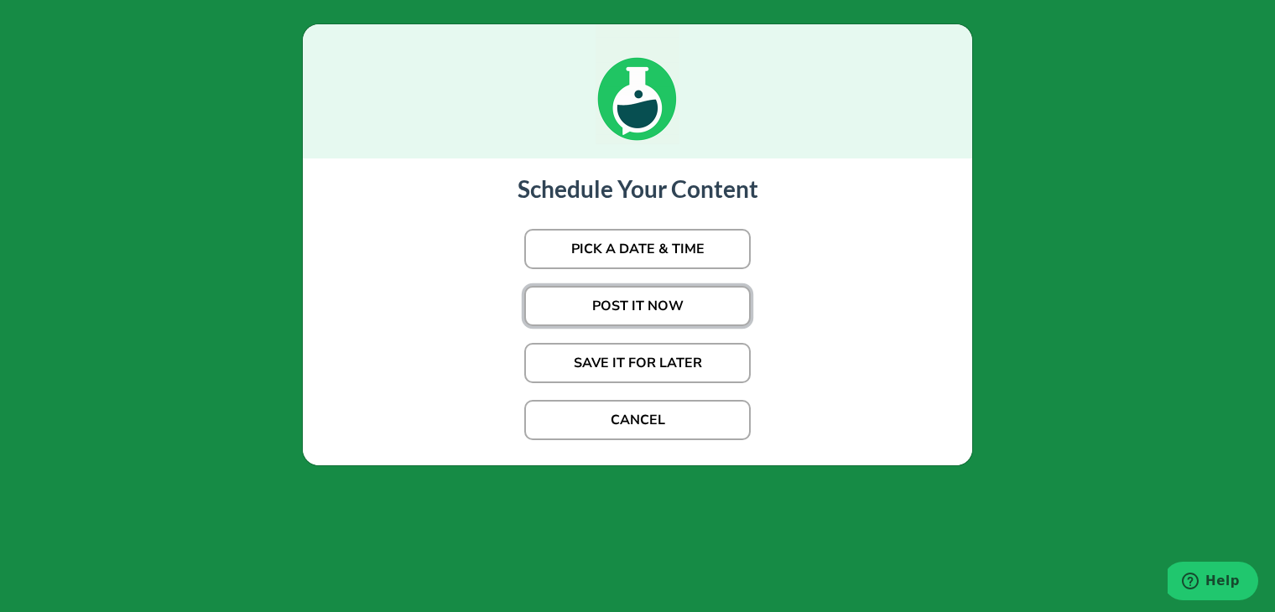
click at [658, 293] on button "POST IT NOW" at bounding box center [637, 306] width 227 height 40
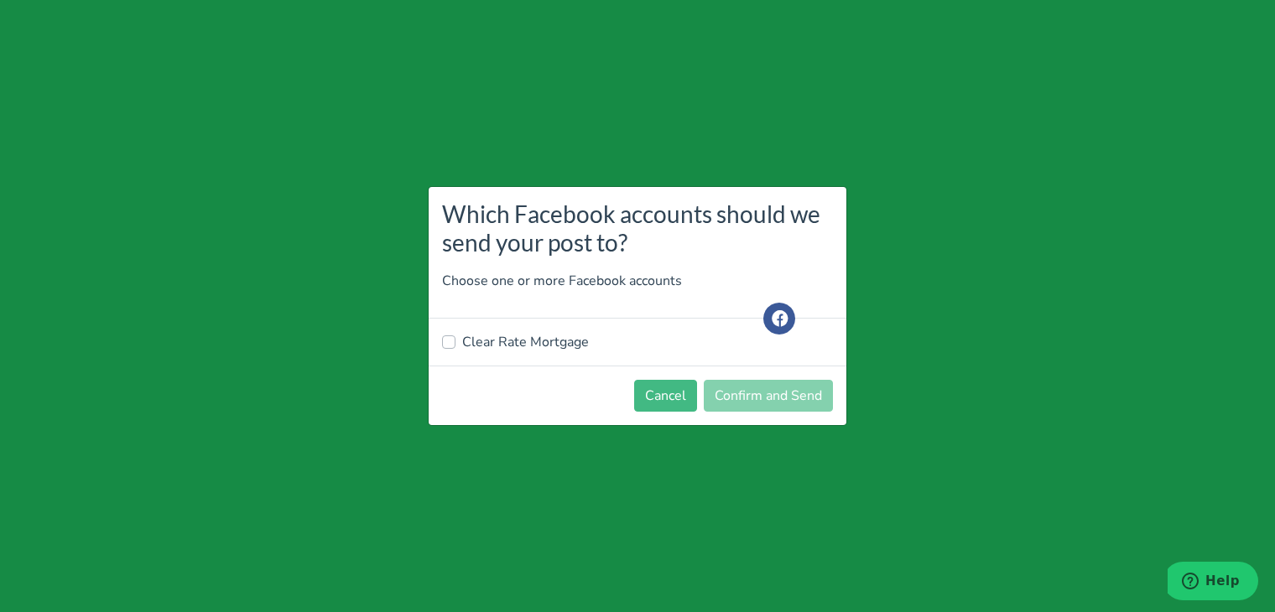
click at [534, 341] on label "Clear Rate Mortgage" at bounding box center [525, 342] width 127 height 20
click at [456, 341] on input "Clear Rate Mortgage" at bounding box center [448, 340] width 13 height 17
checkbox input "true"
click at [815, 396] on button "Confirm and Send" at bounding box center [768, 396] width 129 height 32
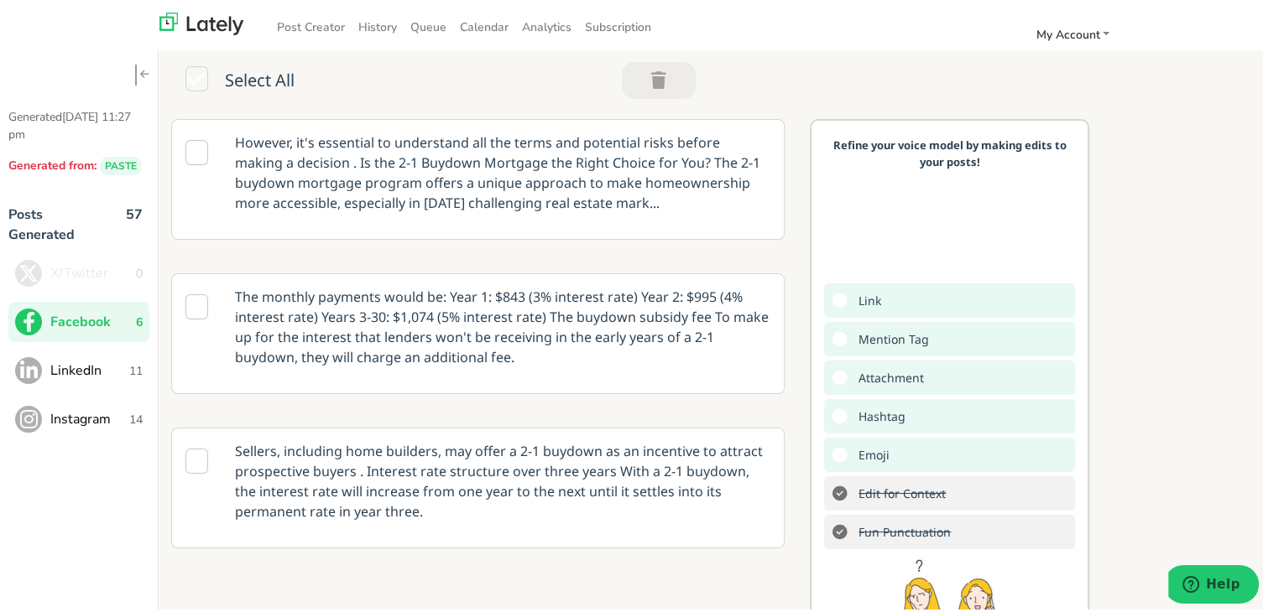
click at [129, 367] on span "11" at bounding box center [135, 368] width 13 height 18
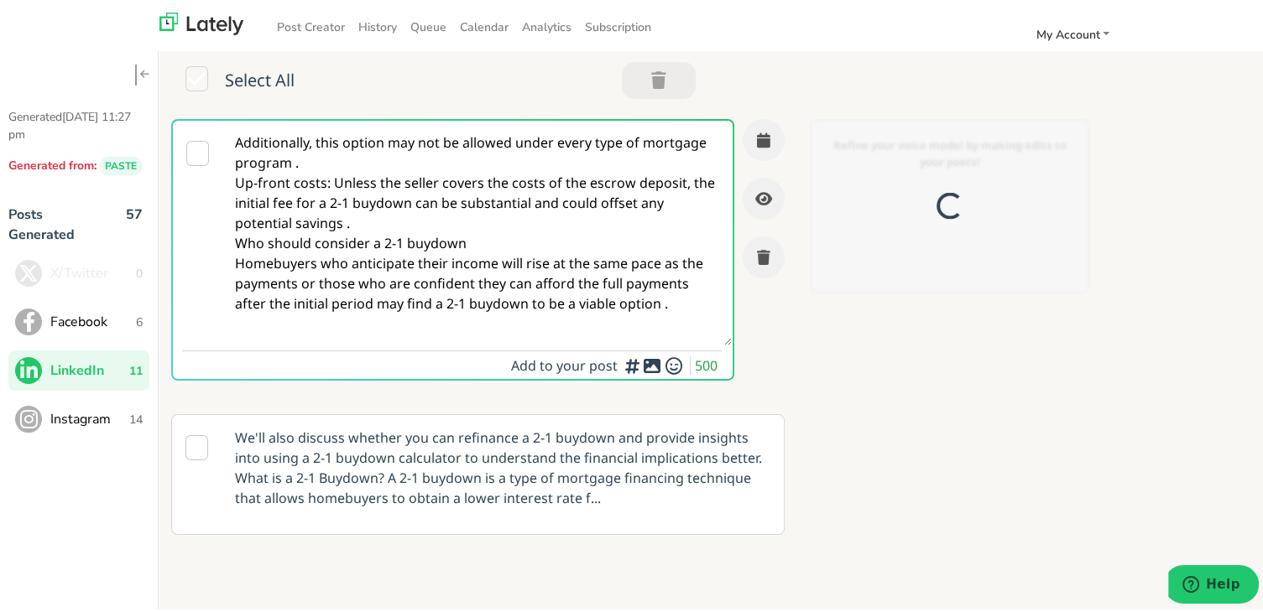
click at [447, 162] on textarea "Additionally, this option may not be allowed under every type of mortgage progr…" at bounding box center [477, 229] width 509 height 225
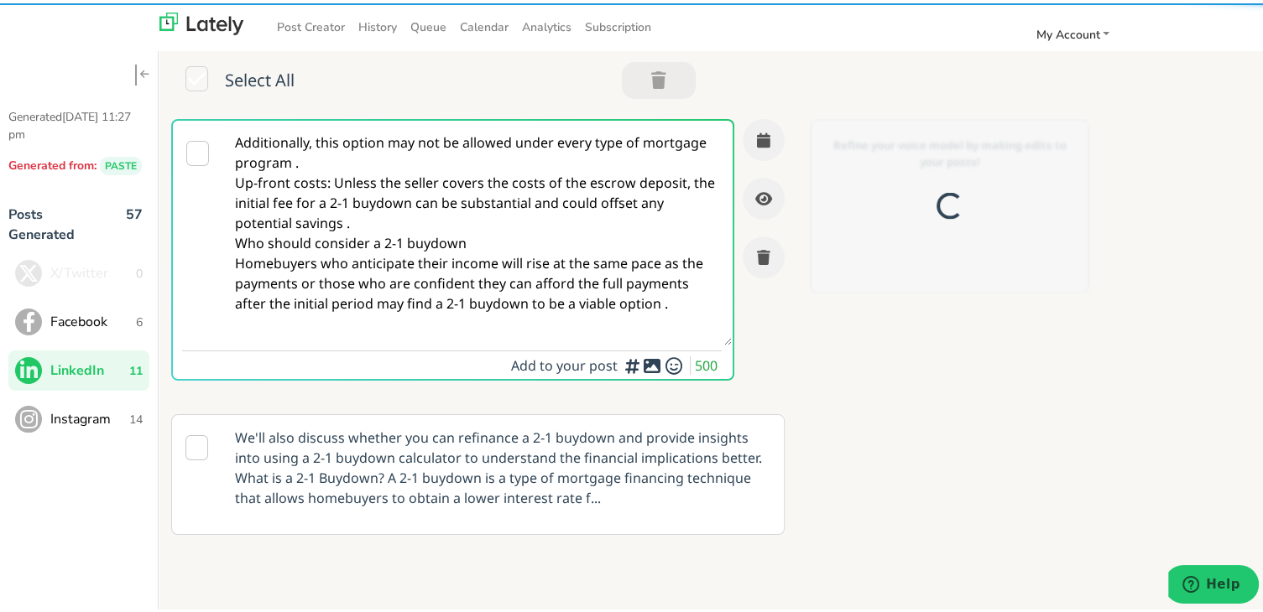
click at [447, 162] on textarea "Additionally, this option may not be allowed under every type of mortgage progr…" at bounding box center [477, 229] width 509 height 225
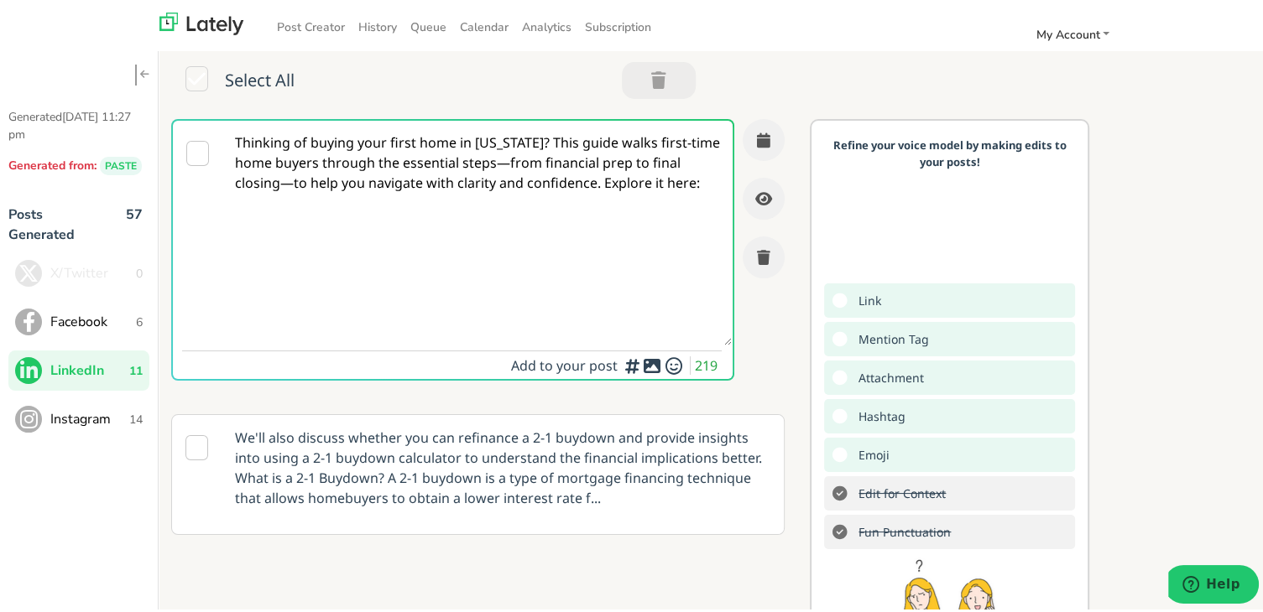
click at [537, 138] on textarea "Thinking of buying your first home in [US_STATE]? This guide walks first-time h…" at bounding box center [477, 229] width 509 height 225
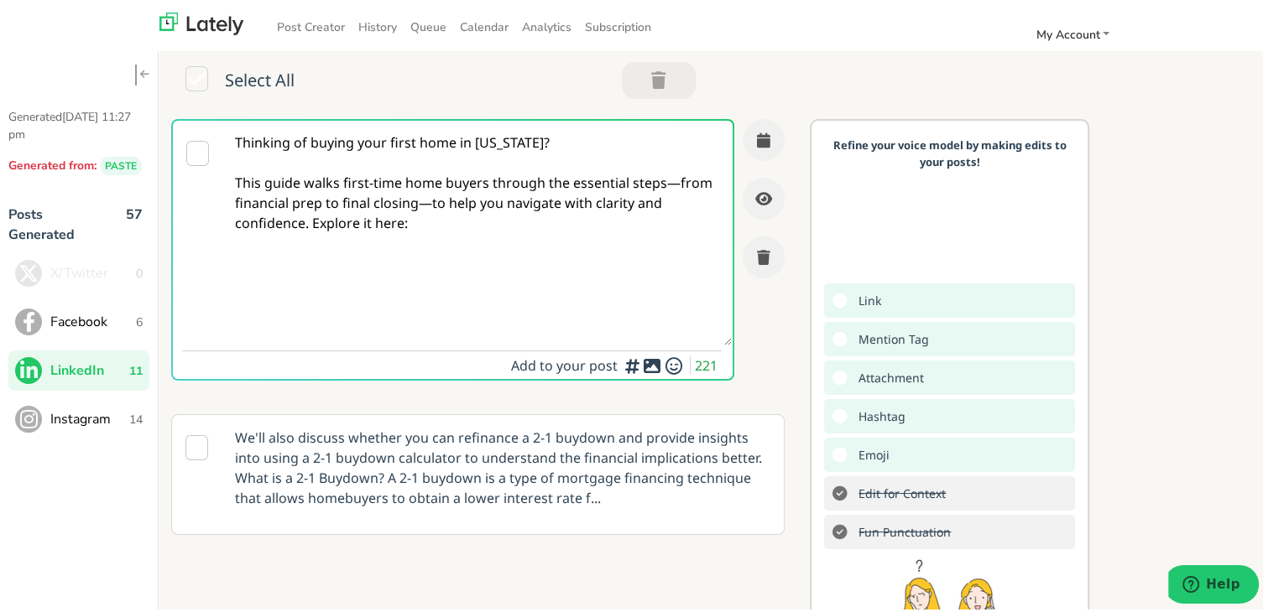
click at [460, 201] on textarea "Thinking of buying your first home in [US_STATE]? This guide walks first-time h…" at bounding box center [477, 229] width 509 height 225
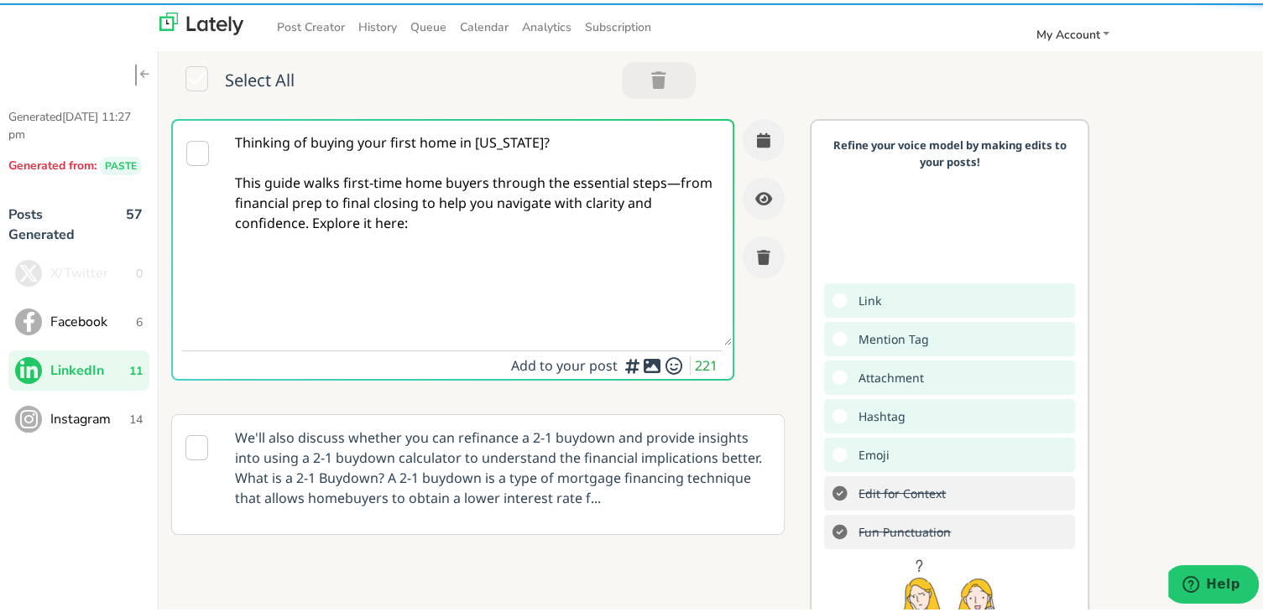
click at [678, 181] on textarea "Thinking of buying your first home in [US_STATE]? This guide walks first-time h…" at bounding box center [477, 229] width 509 height 225
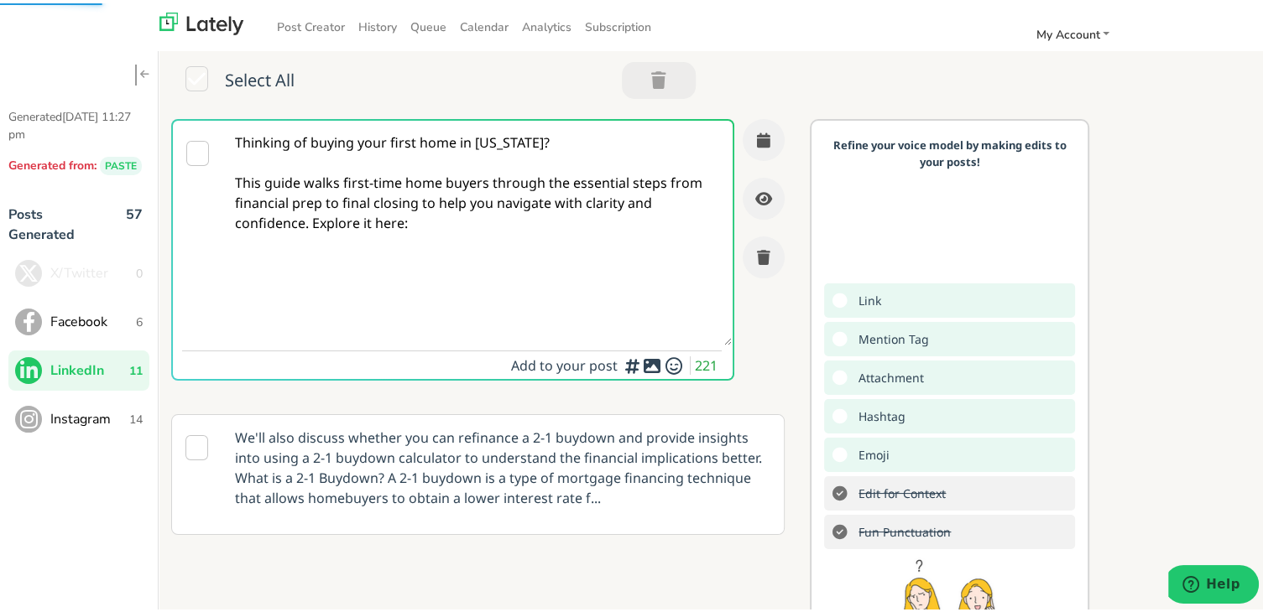
click at [306, 219] on textarea "Thinking of buying your first home in [US_STATE]? This guide walks first-time h…" at bounding box center [477, 229] width 509 height 225
click at [534, 268] on textarea "Thinking of buying your first home in [US_STATE]? This guide walks first-time h…" at bounding box center [477, 229] width 509 height 225
paste textarea "[URL][DOMAIN_NAME][US_STATE]"
type textarea "Thinking of buying your first home in [US_STATE]? This guide walks first-time h…"
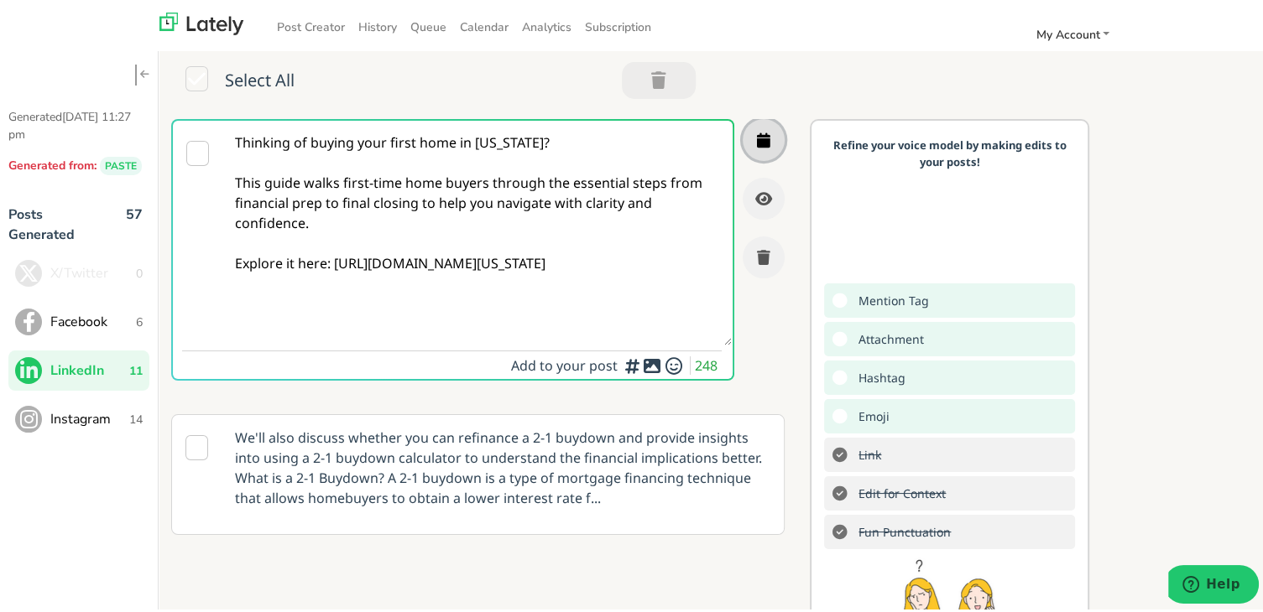
click at [757, 140] on icon "button" at bounding box center [763, 136] width 13 height 15
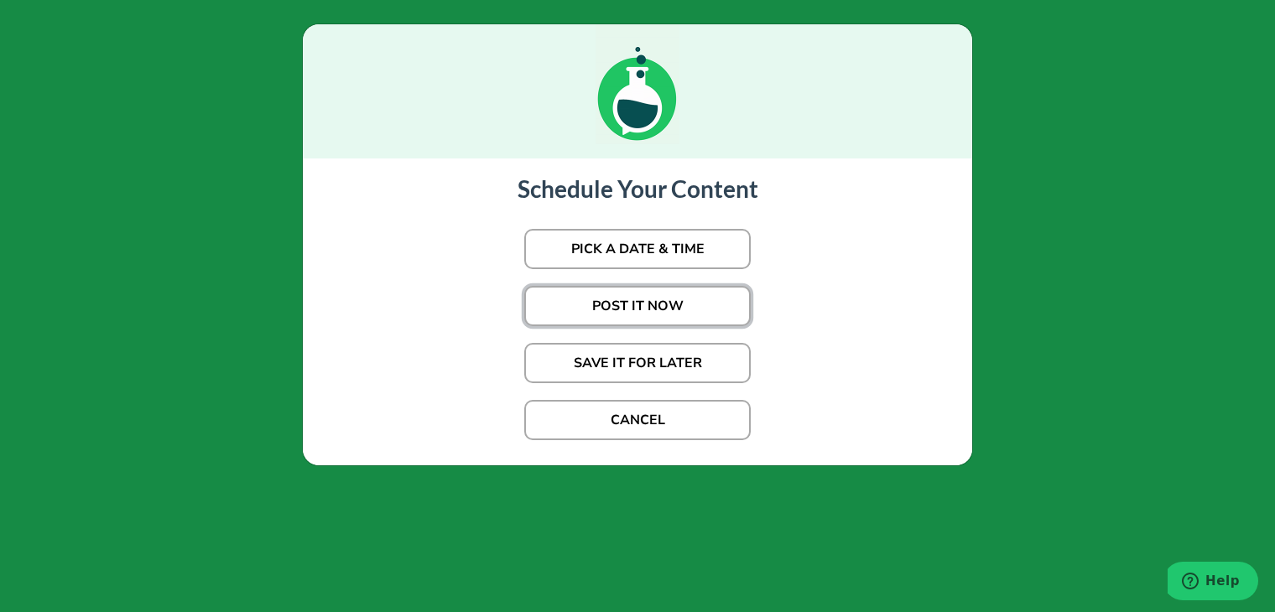
click at [642, 294] on button "POST IT NOW" at bounding box center [637, 306] width 227 height 40
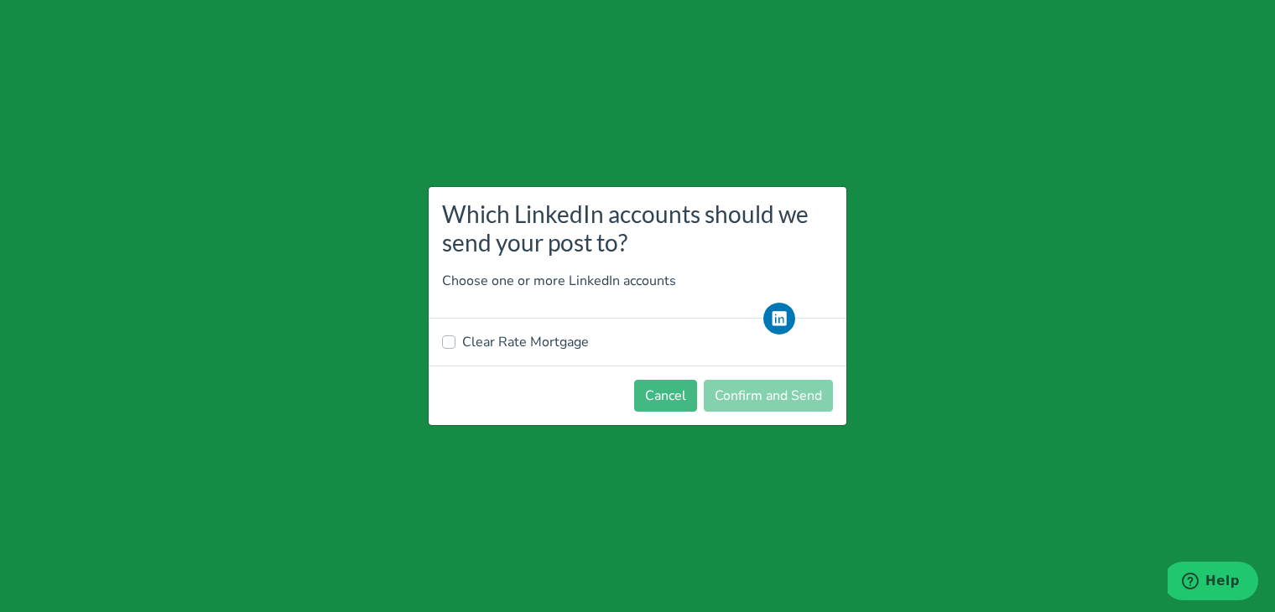
click at [516, 332] on label "Clear Rate Mortgage" at bounding box center [525, 342] width 127 height 20
click at [456, 332] on input "Clear Rate Mortgage" at bounding box center [448, 340] width 13 height 17
checkbox input "true"
click at [742, 404] on button "Confirm and Send" at bounding box center [768, 396] width 129 height 32
